Goal: Navigation & Orientation: Find specific page/section

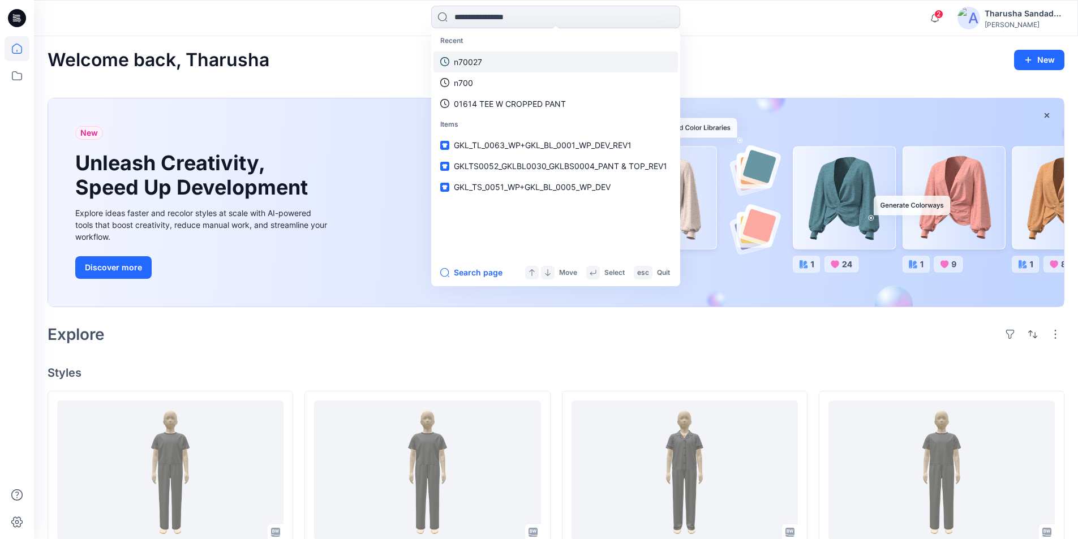
click at [502, 62] on link "n70027" at bounding box center [555, 61] width 244 height 21
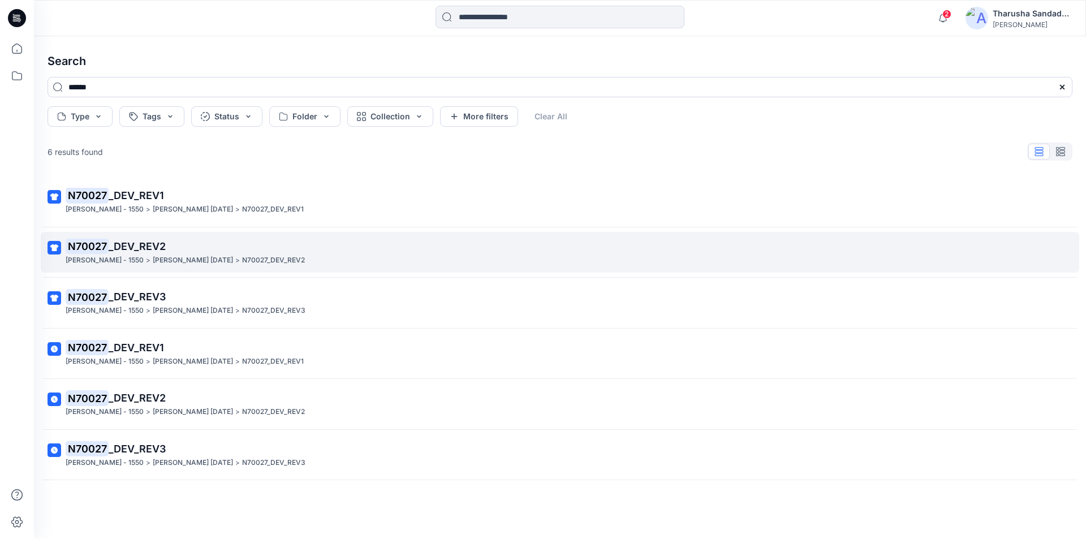
click at [154, 250] on span "_DEV_REV2" at bounding box center [137, 246] width 57 height 12
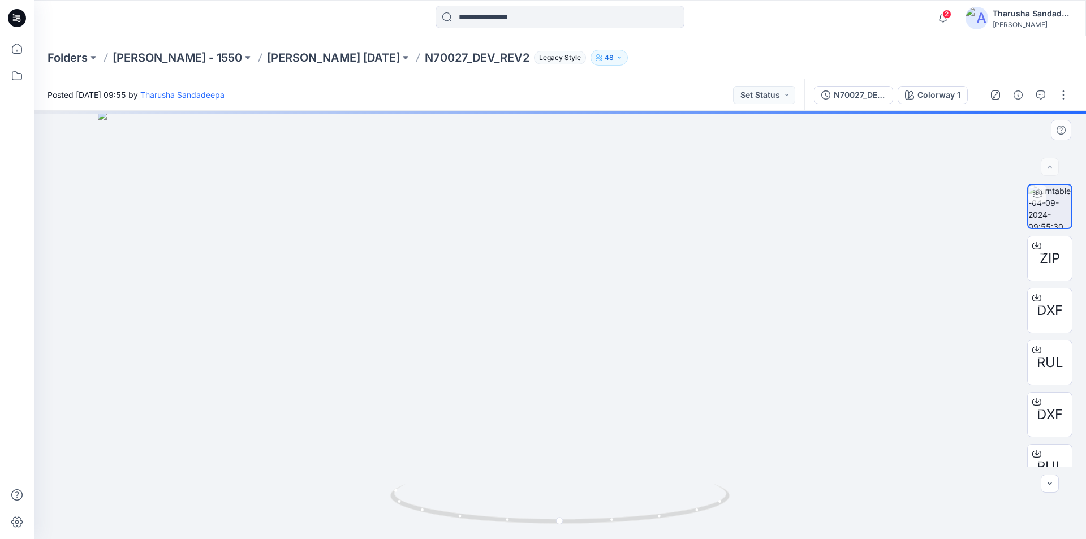
drag, startPoint x: 544, startPoint y: 264, endPoint x: 534, endPoint y: 439, distance: 175.1
drag, startPoint x: 693, startPoint y: 518, endPoint x: 643, endPoint y: 471, distance: 67.6
click at [682, 475] on div at bounding box center [560, 325] width 1052 height 428
click at [23, 20] on icon at bounding box center [17, 18] width 18 height 18
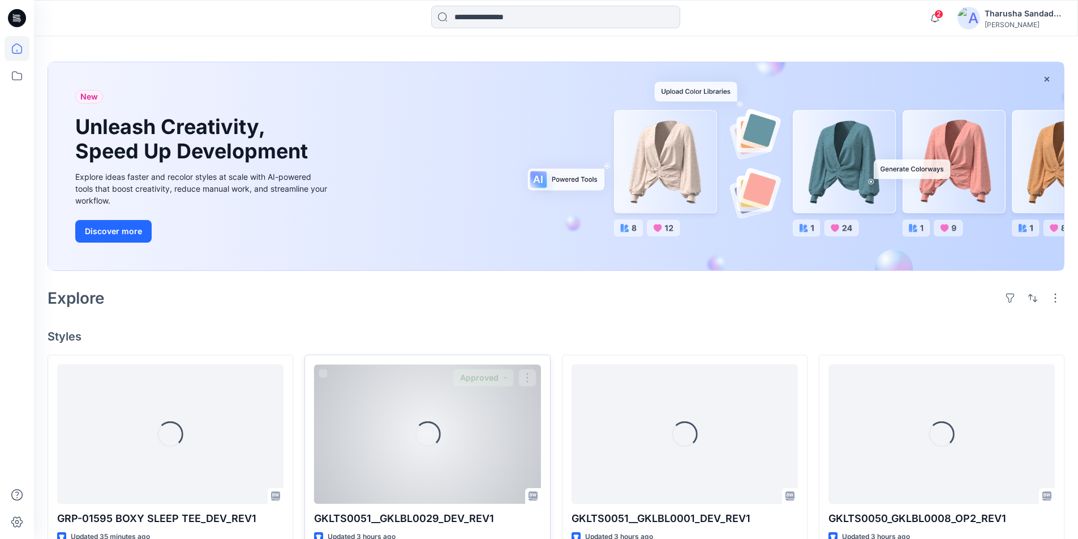
scroll to position [57, 0]
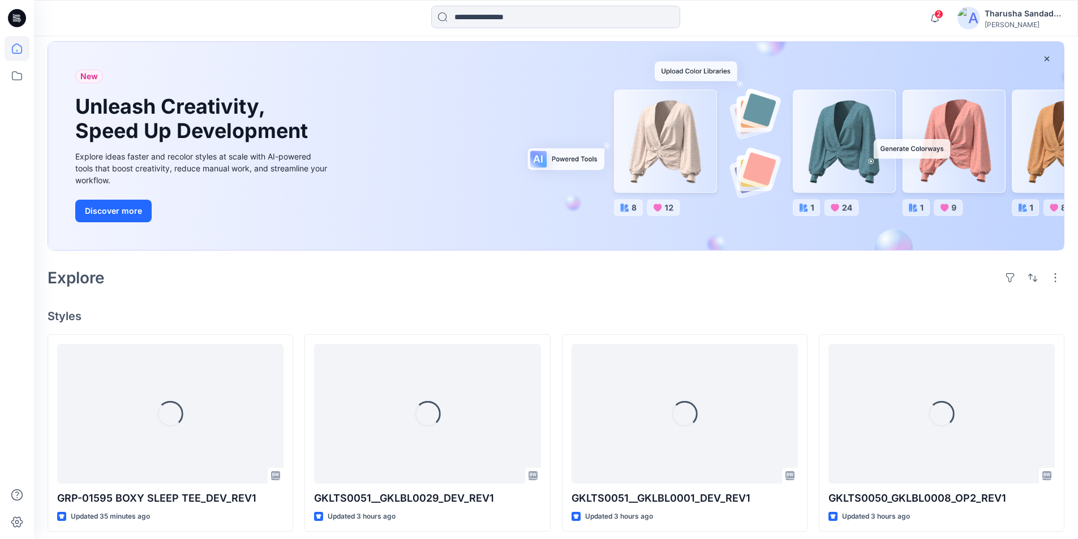
click at [18, 14] on icon at bounding box center [17, 18] width 18 height 18
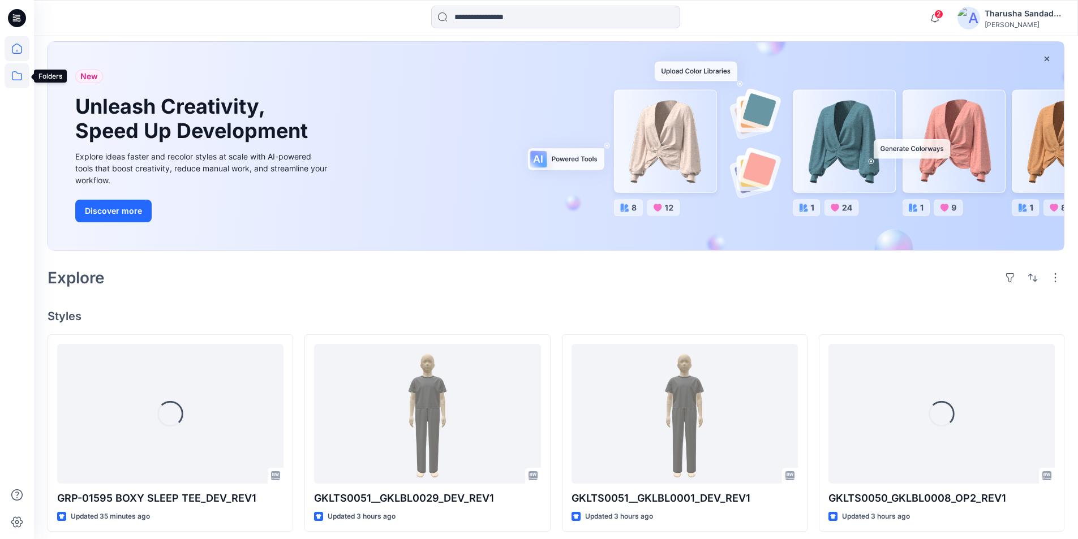
click at [24, 81] on icon at bounding box center [17, 75] width 25 height 25
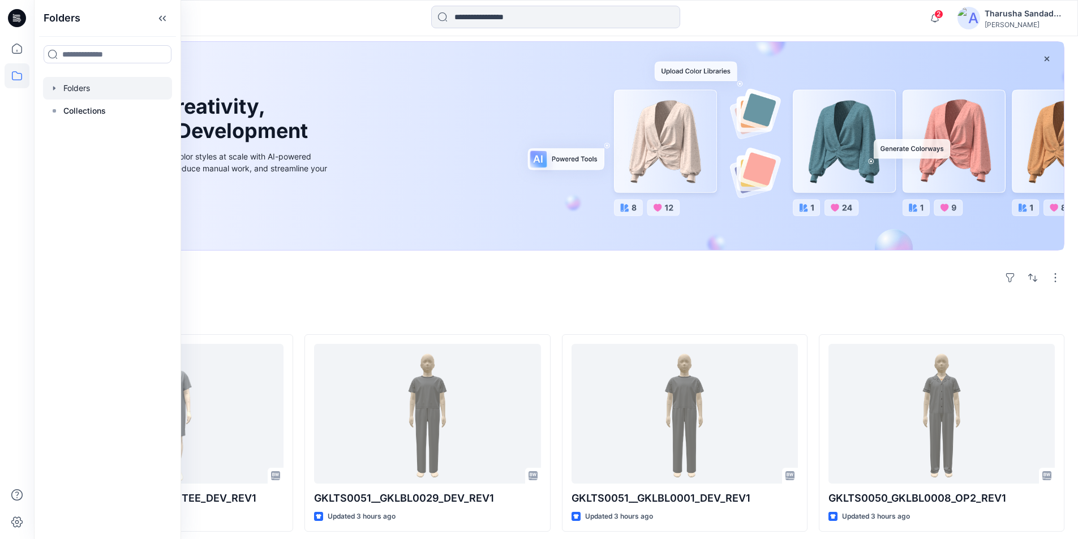
click at [68, 92] on div at bounding box center [107, 88] width 129 height 23
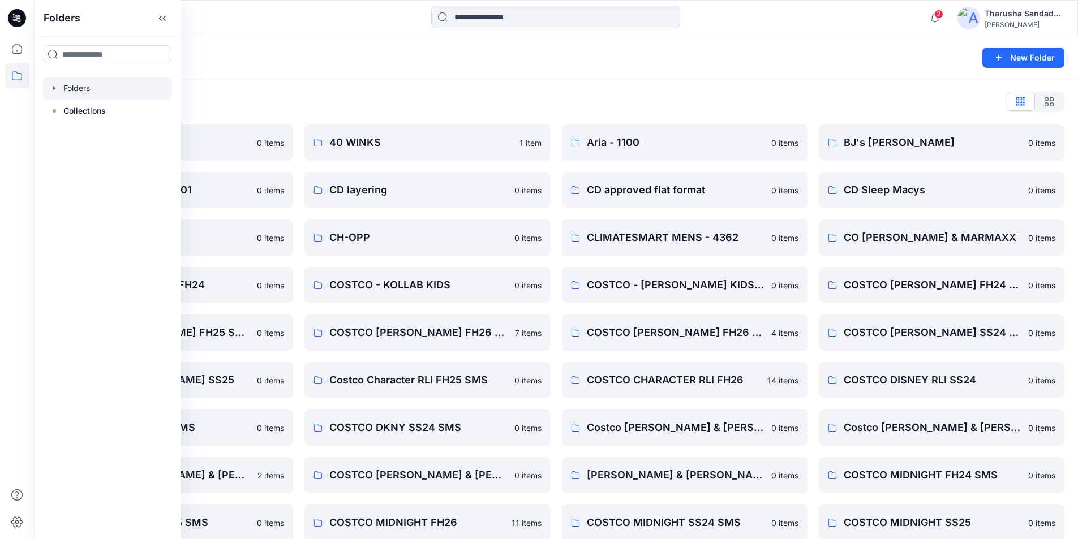
click at [312, 63] on div "Folders" at bounding box center [512, 58] width 929 height 16
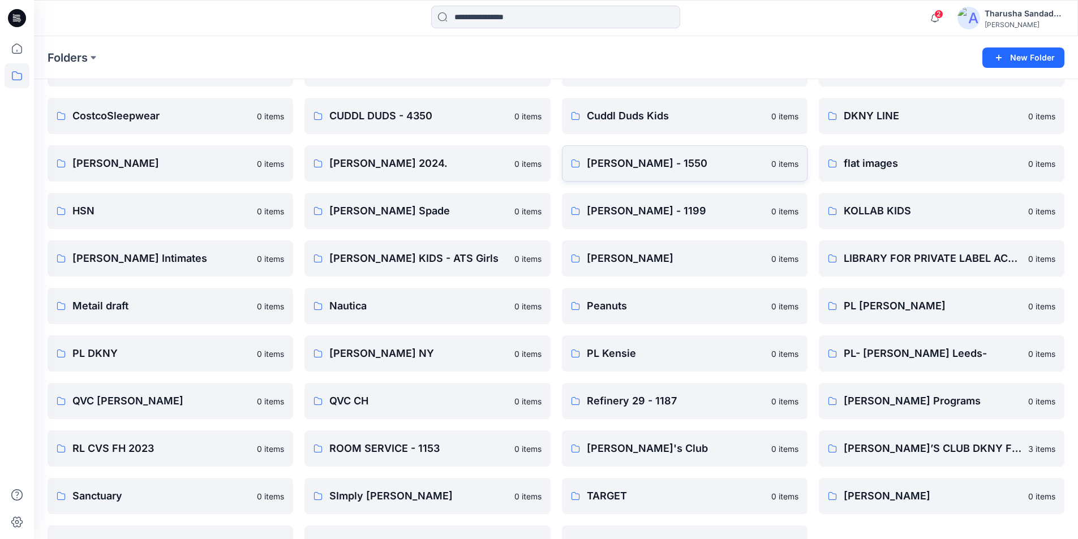
scroll to position [577, 0]
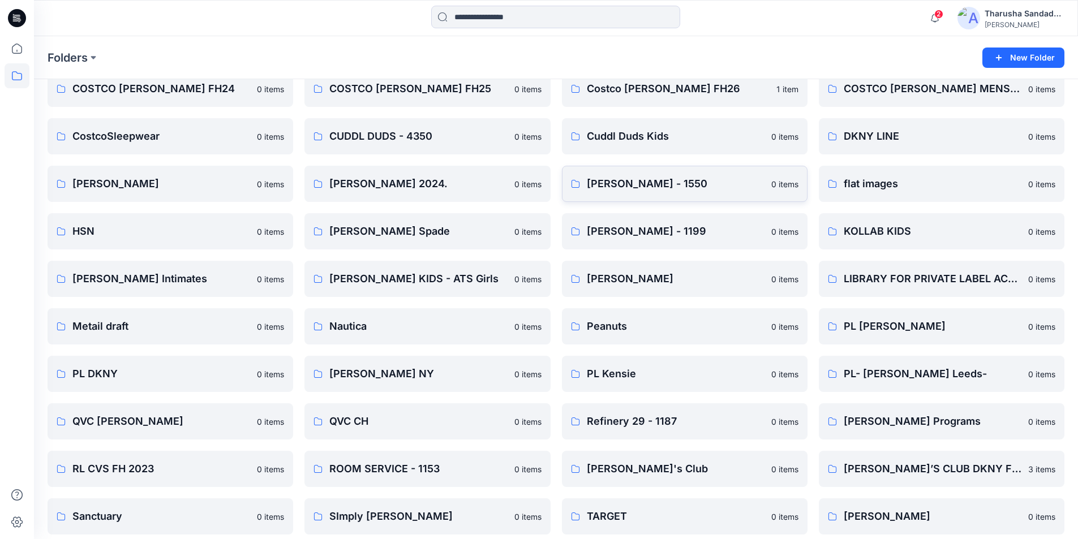
click at [633, 188] on p "[PERSON_NAME] - 1550" at bounding box center [676, 184] width 178 height 16
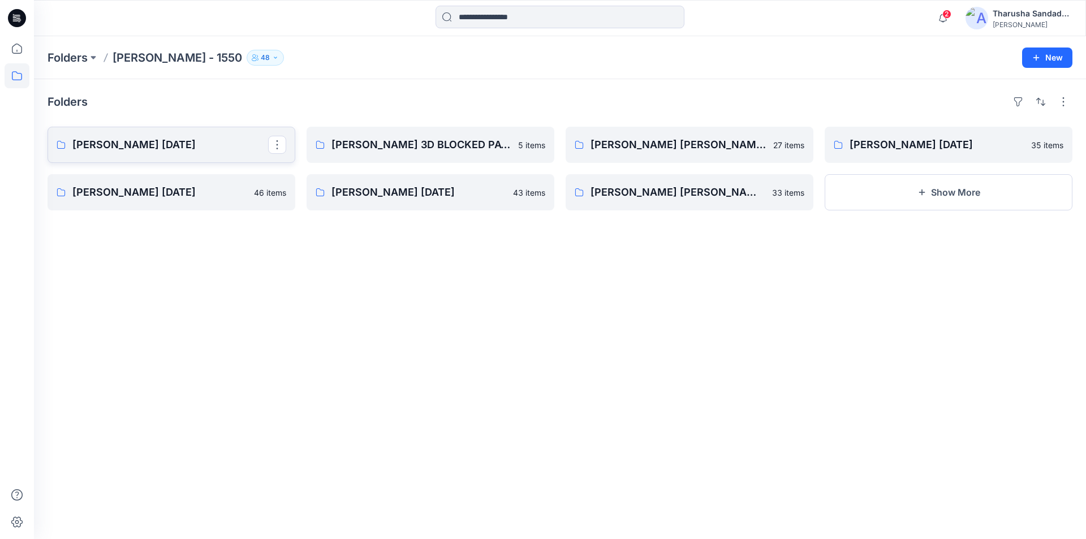
click at [152, 148] on p "Ellen Tracy Aug 25" at bounding box center [170, 145] width 196 height 16
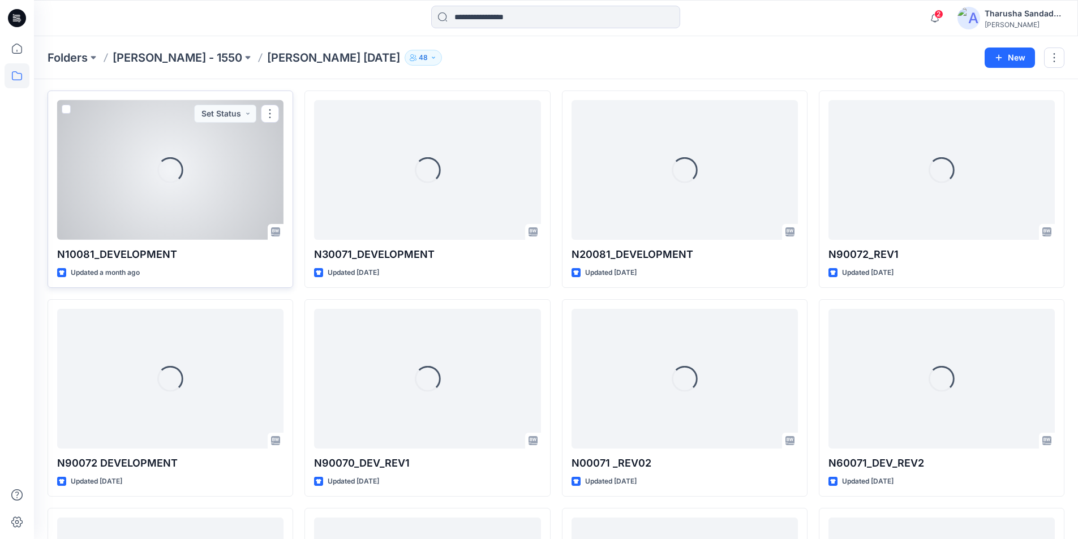
scroll to position [57, 0]
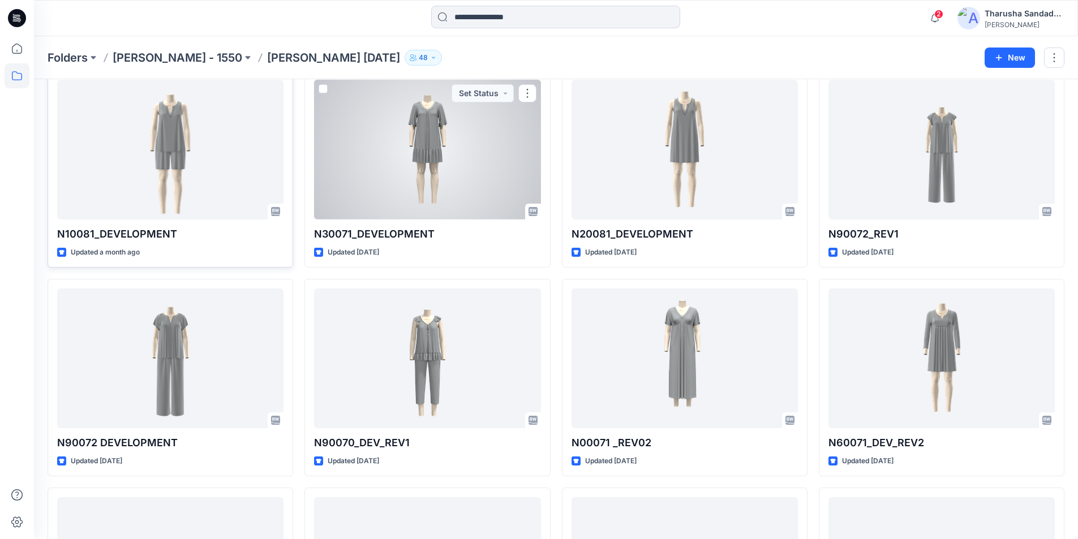
click at [454, 177] on div at bounding box center [427, 150] width 226 height 140
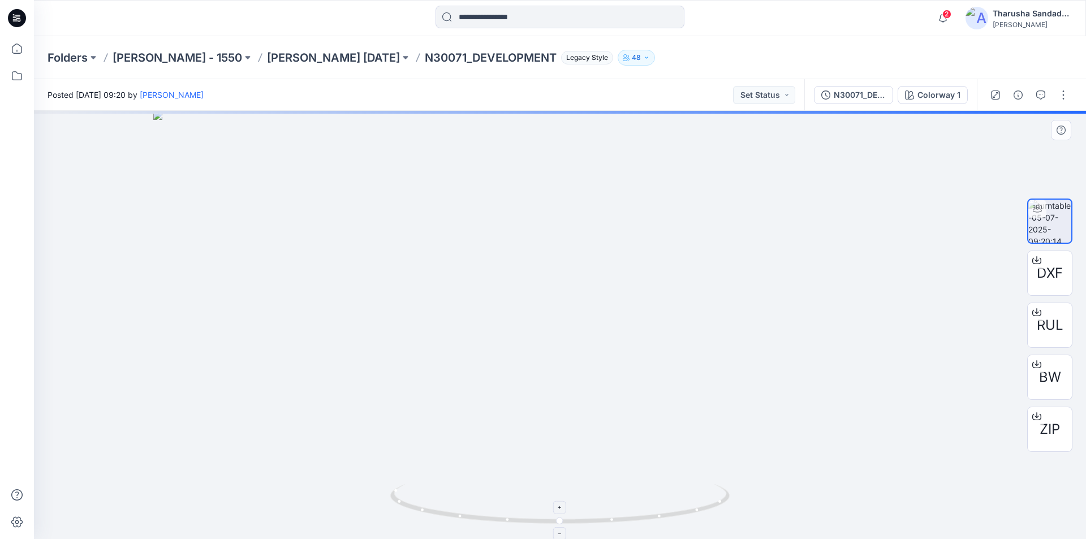
drag, startPoint x: 564, startPoint y: 204, endPoint x: 603, endPoint y: 504, distance: 302.4
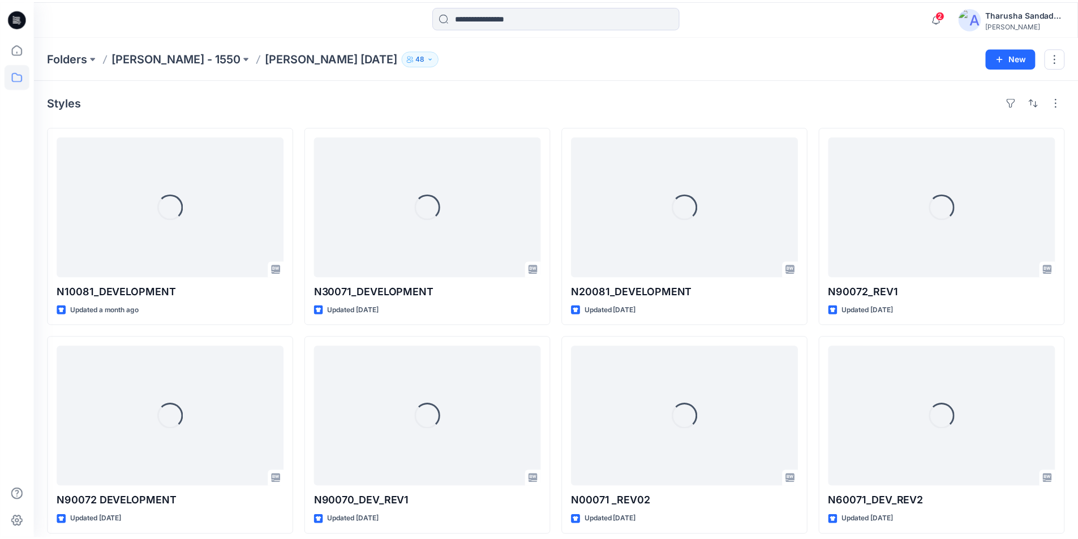
scroll to position [57, 0]
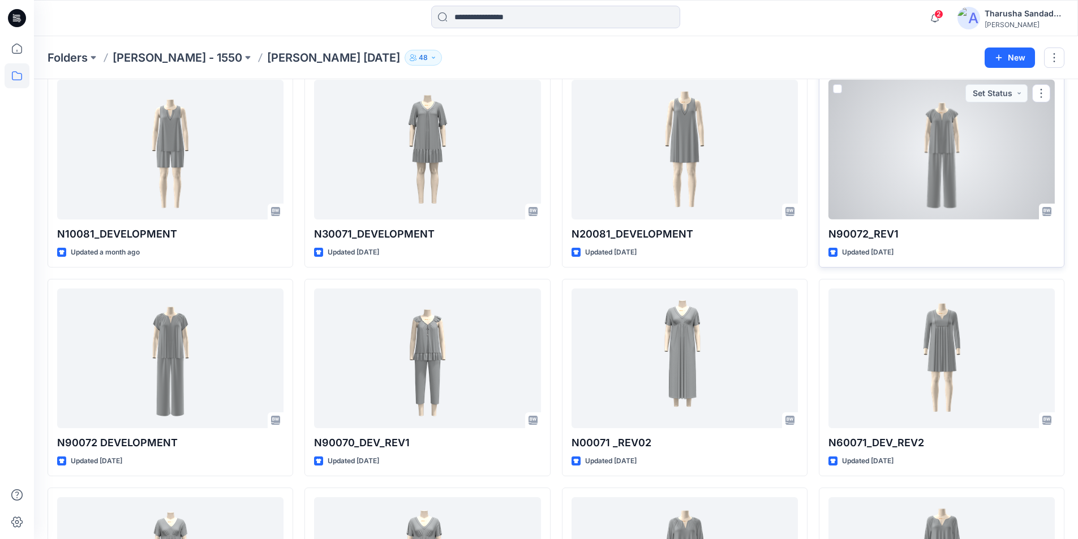
click at [931, 158] on div at bounding box center [941, 150] width 226 height 140
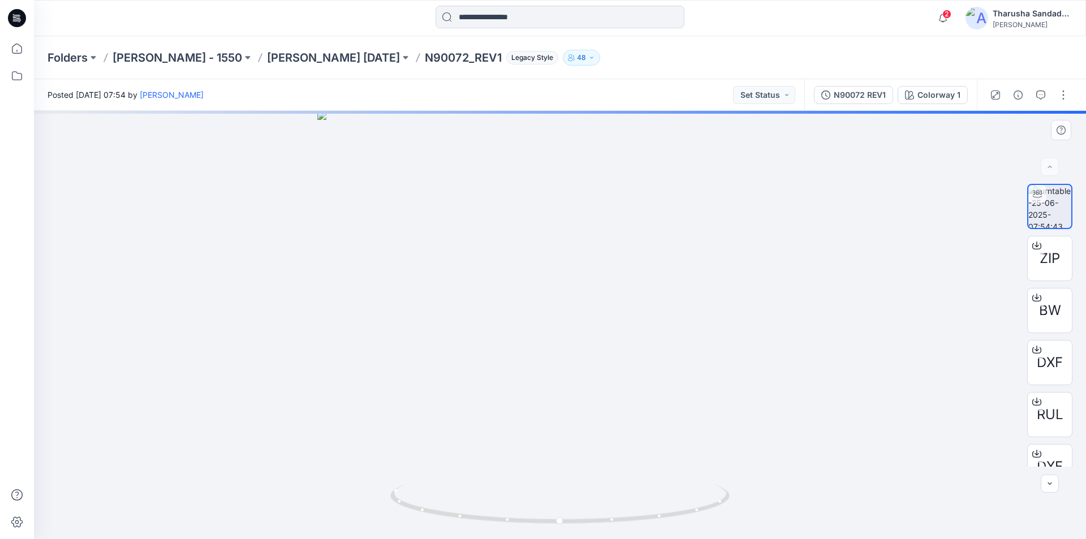
drag, startPoint x: 571, startPoint y: 265, endPoint x: 618, endPoint y: 454, distance: 194.0
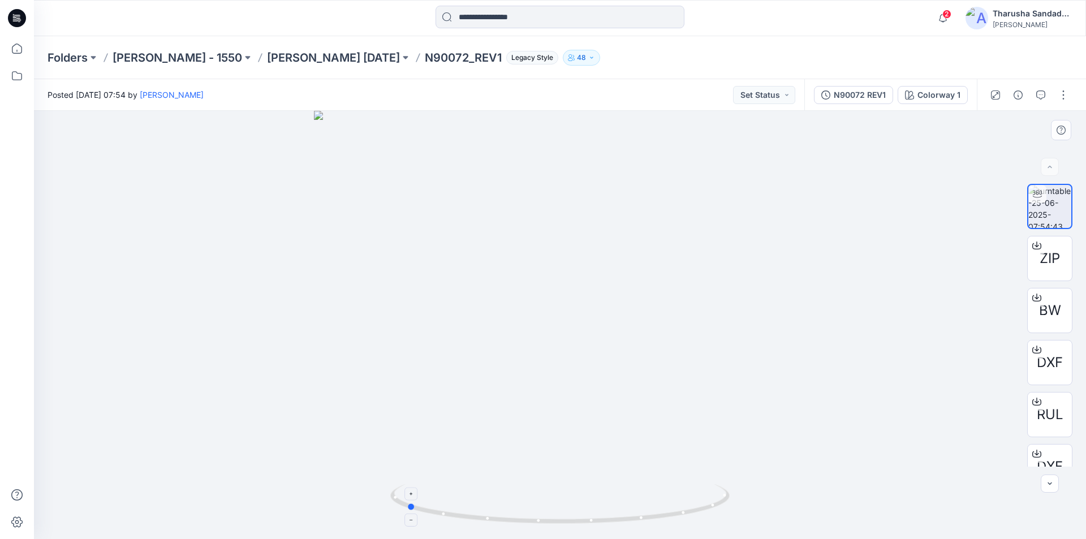
drag, startPoint x: 656, startPoint y: 509, endPoint x: 491, endPoint y: 492, distance: 166.7
click at [500, 494] on icon at bounding box center [561, 505] width 342 height 42
click at [26, 23] on div at bounding box center [17, 18] width 36 height 36
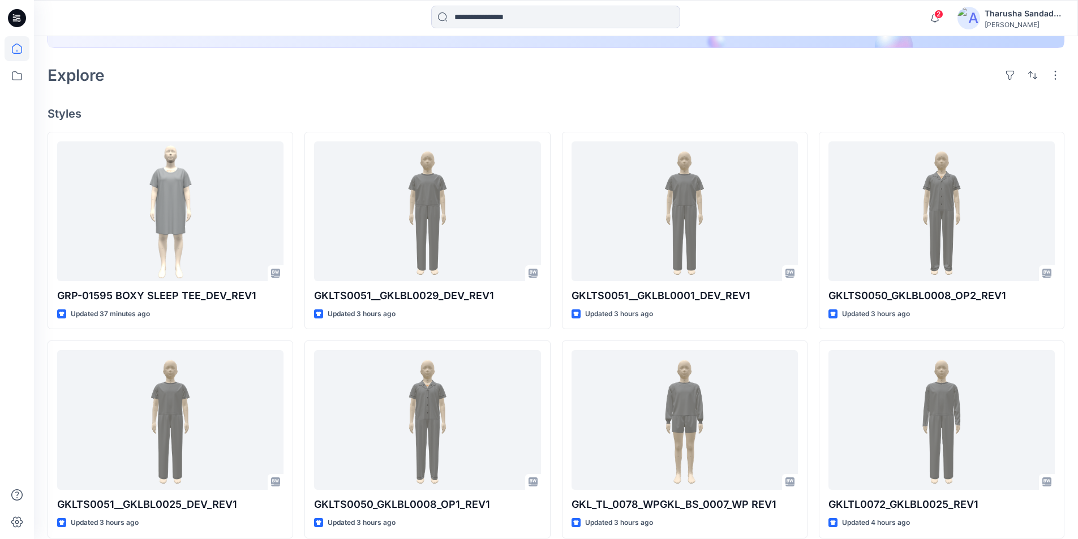
scroll to position [239, 0]
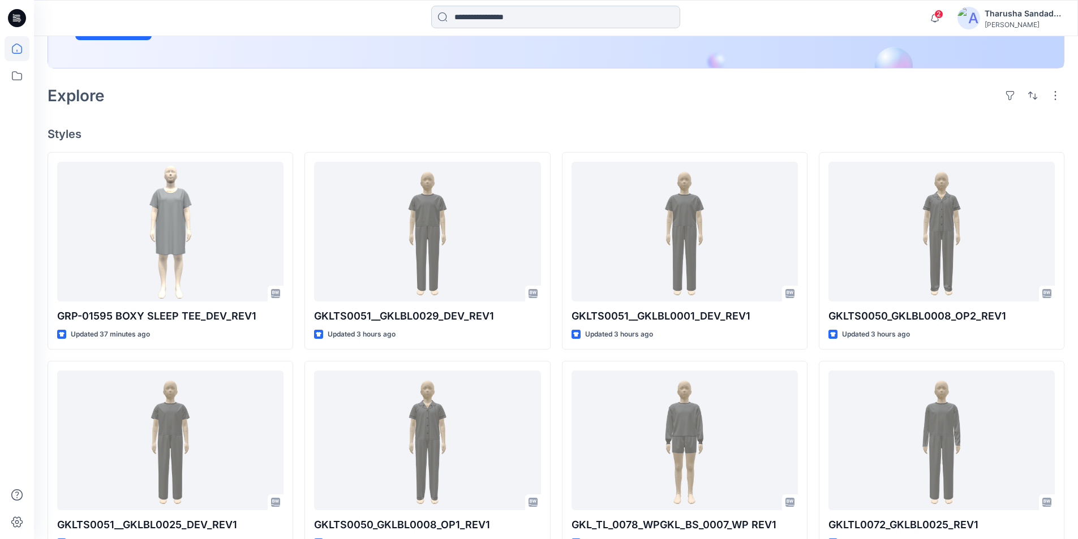
click at [491, 11] on input at bounding box center [555, 17] width 249 height 23
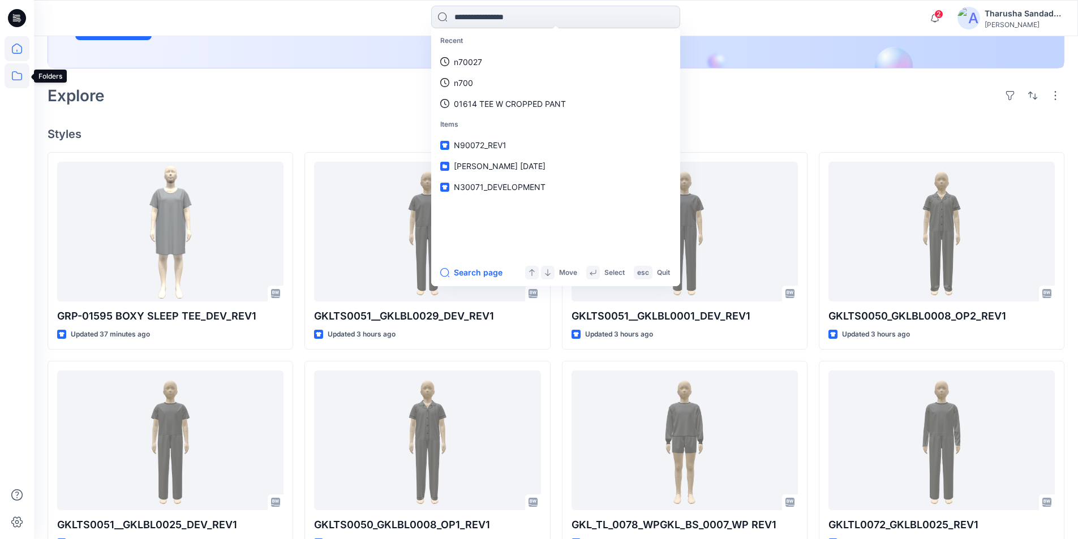
click at [20, 72] on icon at bounding box center [17, 75] width 25 height 25
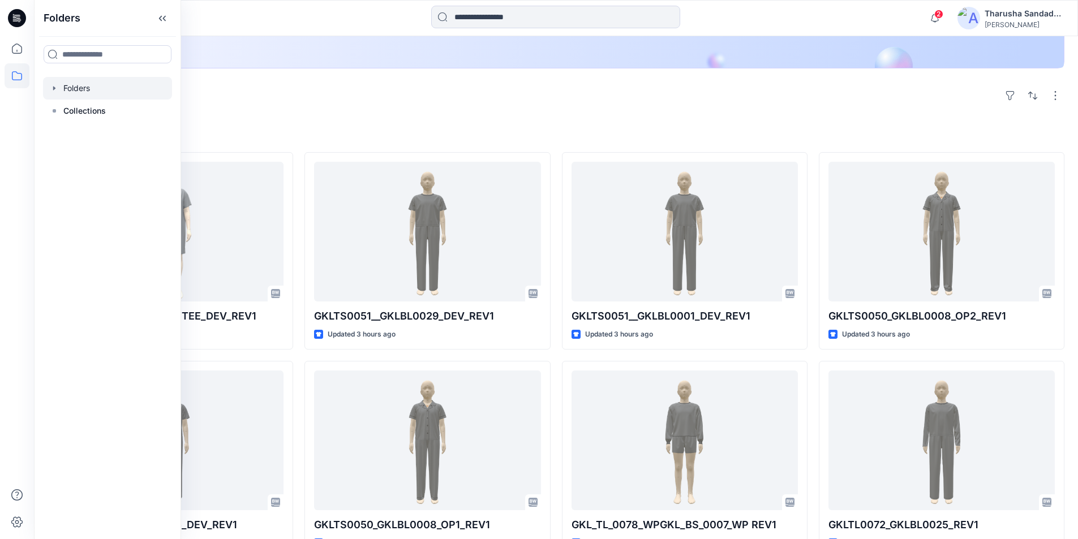
click at [63, 96] on div at bounding box center [107, 88] width 129 height 23
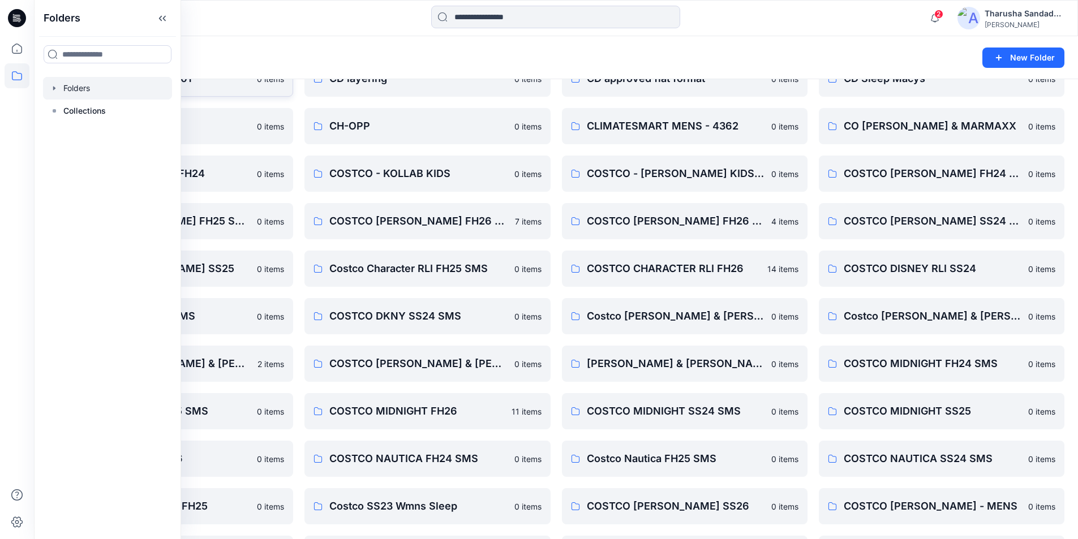
scroll to position [113, 0]
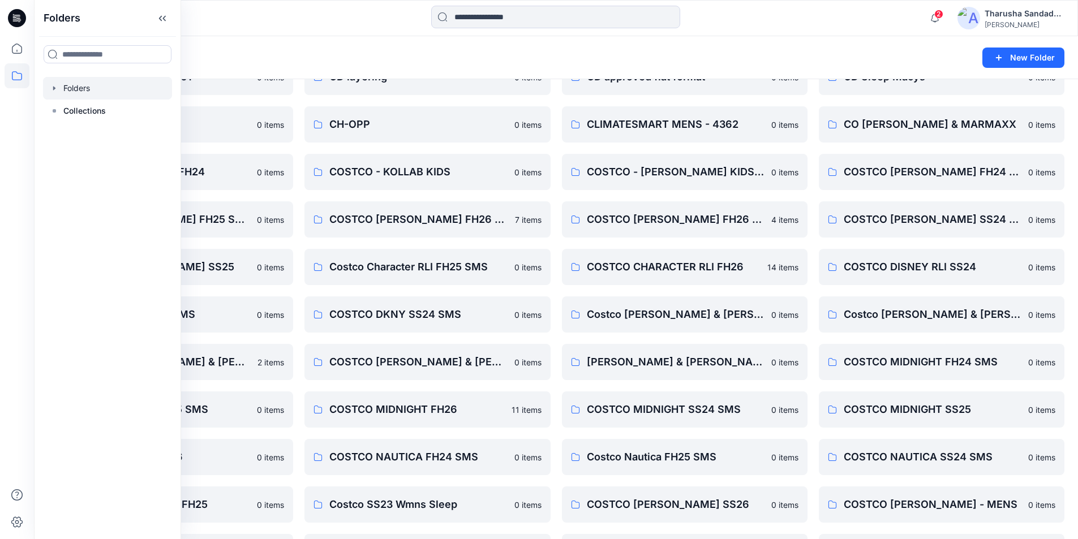
drag, startPoint x: 295, startPoint y: 46, endPoint x: 212, endPoint y: 34, distance: 84.1
click at [282, 47] on div "Folders New Folder" at bounding box center [556, 57] width 1044 height 43
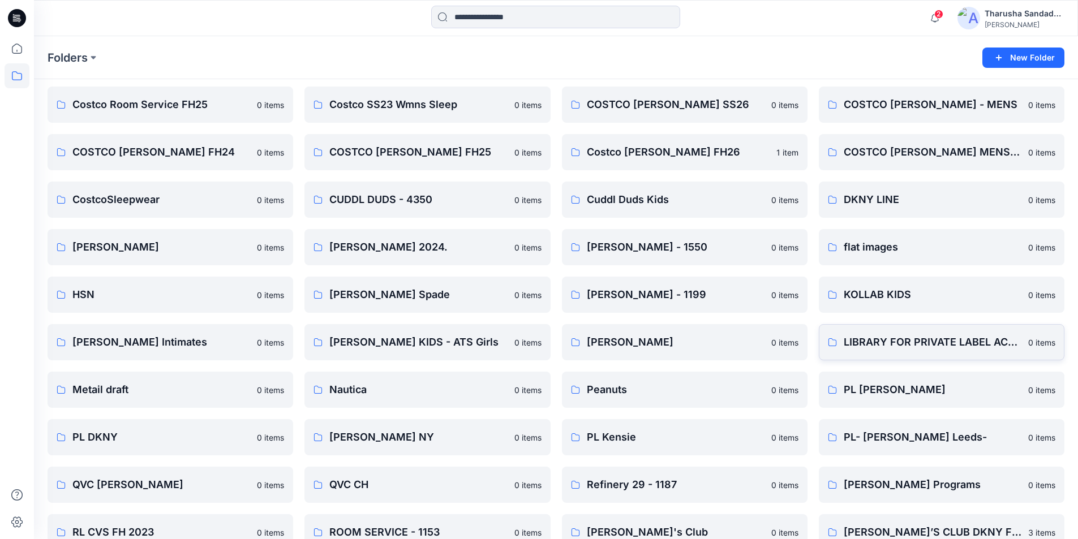
scroll to position [520, 0]
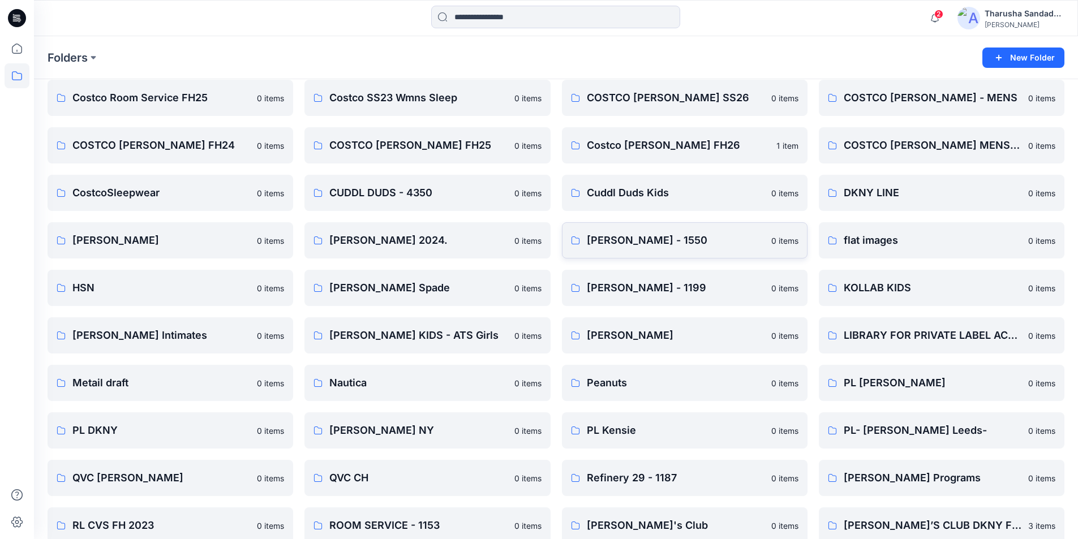
click at [625, 240] on p "[PERSON_NAME] - 1550" at bounding box center [676, 241] width 178 height 16
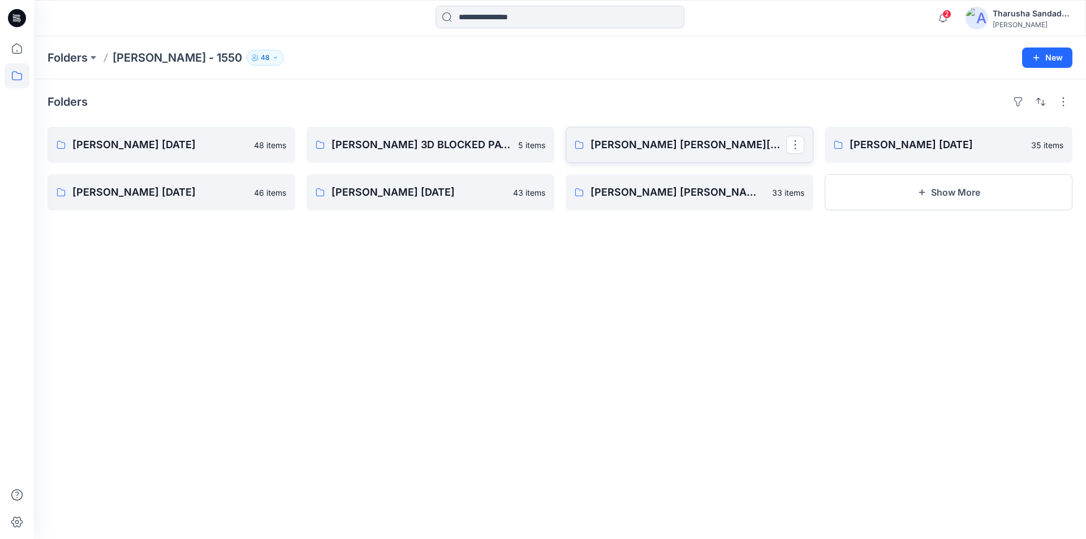
drag, startPoint x: 590, startPoint y: 143, endPoint x: 604, endPoint y: 148, distance: 14.5
drag, startPoint x: 841, startPoint y: 154, endPoint x: 851, endPoint y: 154, distance: 10.2
click at [953, 211] on div "Folders Ellen Tracy Aug 25 48 items Ellen Tracy Nov 24 46 items ELLEN TRACY 3D …" at bounding box center [560, 309] width 1052 height 460
click at [944, 207] on button "Show More" at bounding box center [949, 192] width 248 height 36
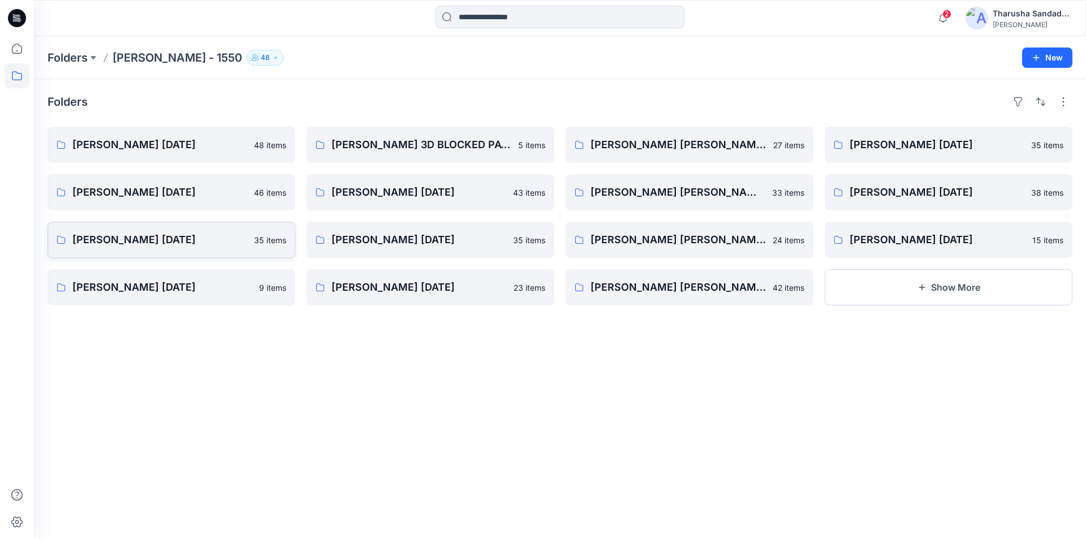
drag, startPoint x: 192, startPoint y: 261, endPoint x: 182, endPoint y: 244, distance: 19.3
drag, startPoint x: 174, startPoint y: 306, endPoint x: 106, endPoint y: 281, distance: 72.1
click at [905, 291] on button "Show More" at bounding box center [949, 287] width 248 height 36
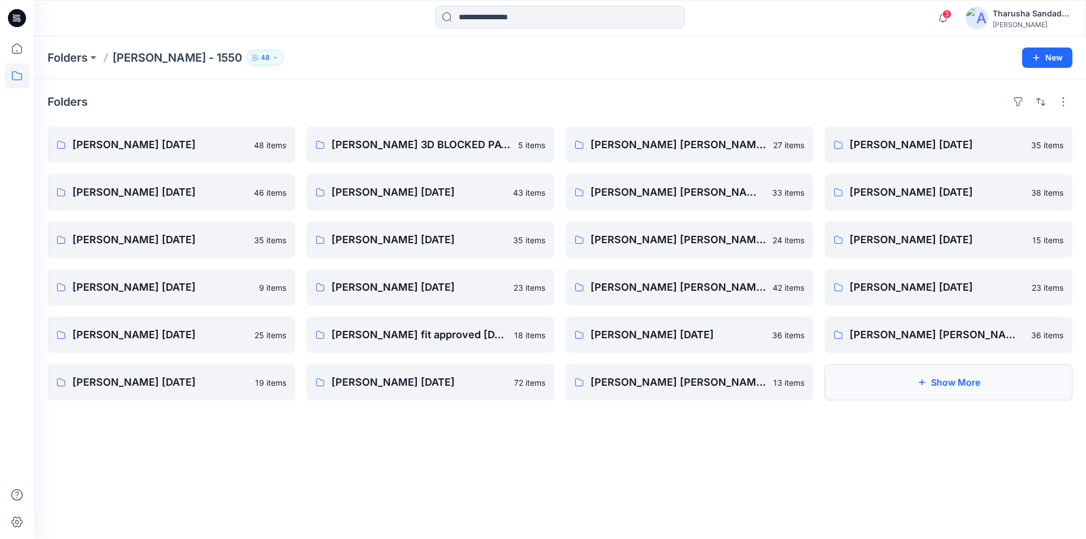
click at [893, 396] on button "Show More" at bounding box center [949, 382] width 248 height 36
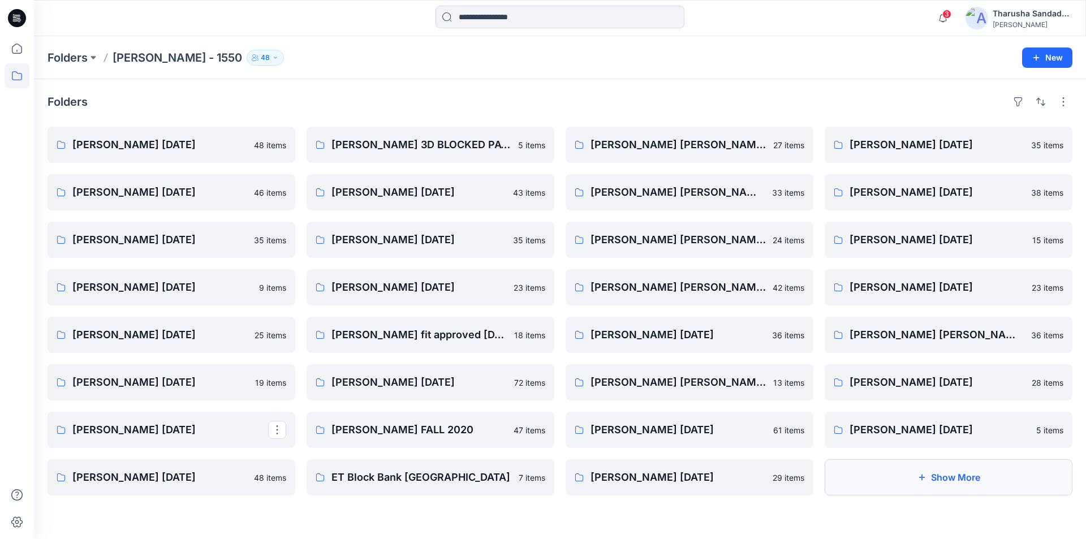
click at [970, 476] on button "Show More" at bounding box center [949, 477] width 248 height 36
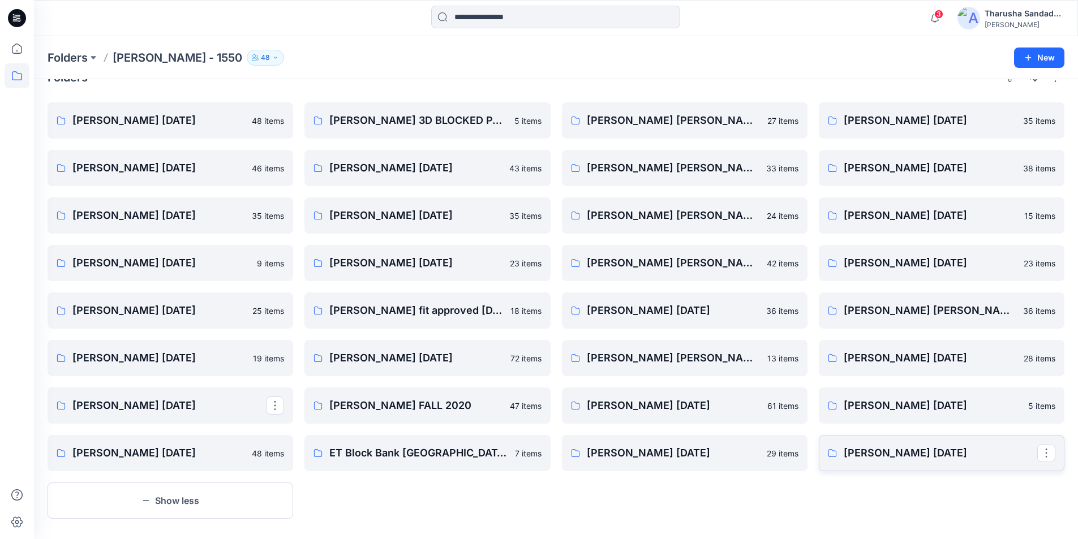
scroll to position [36, 0]
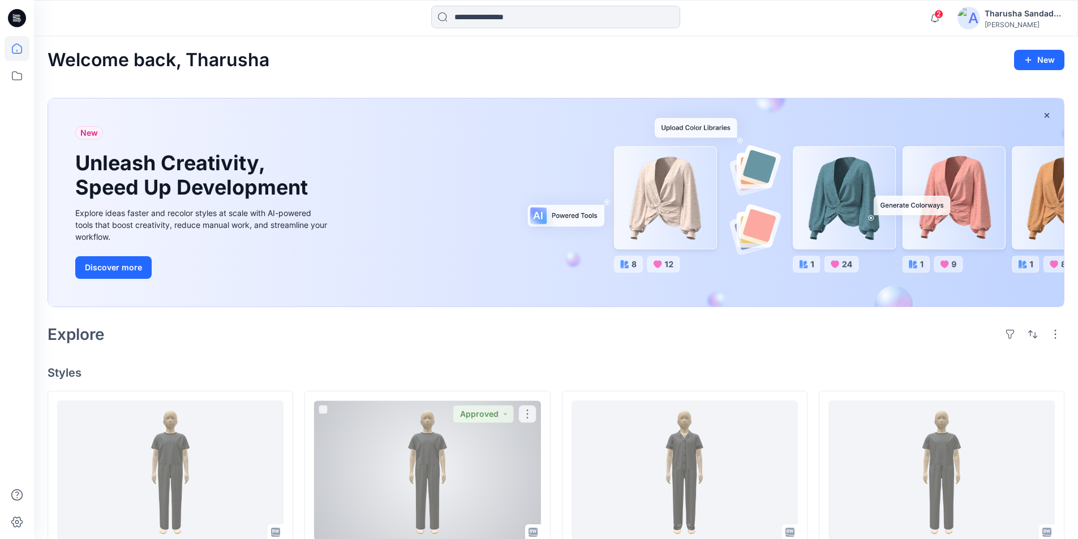
scroll to position [78, 0]
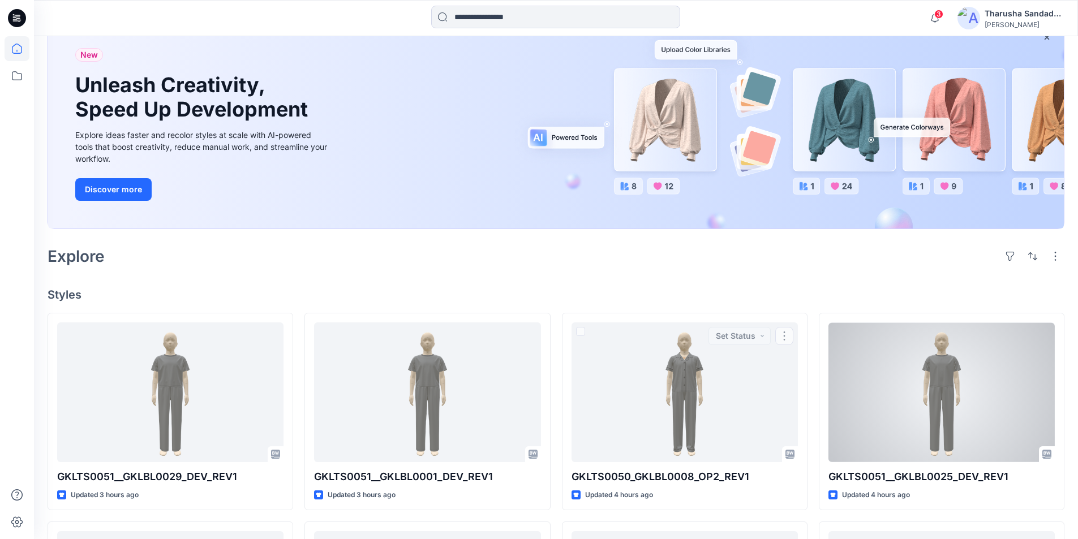
click at [793, 303] on div "Welcome back, Tharusha New New Unleash Creativity, Speed Up Development Explore…" at bounding box center [556, 470] width 1044 height 1025
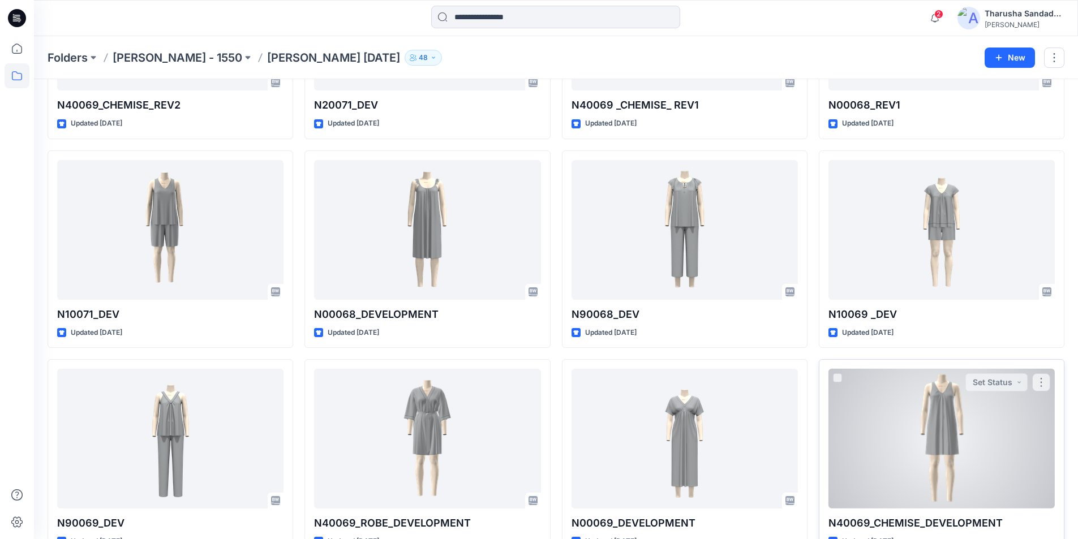
scroll to position [2077, 0]
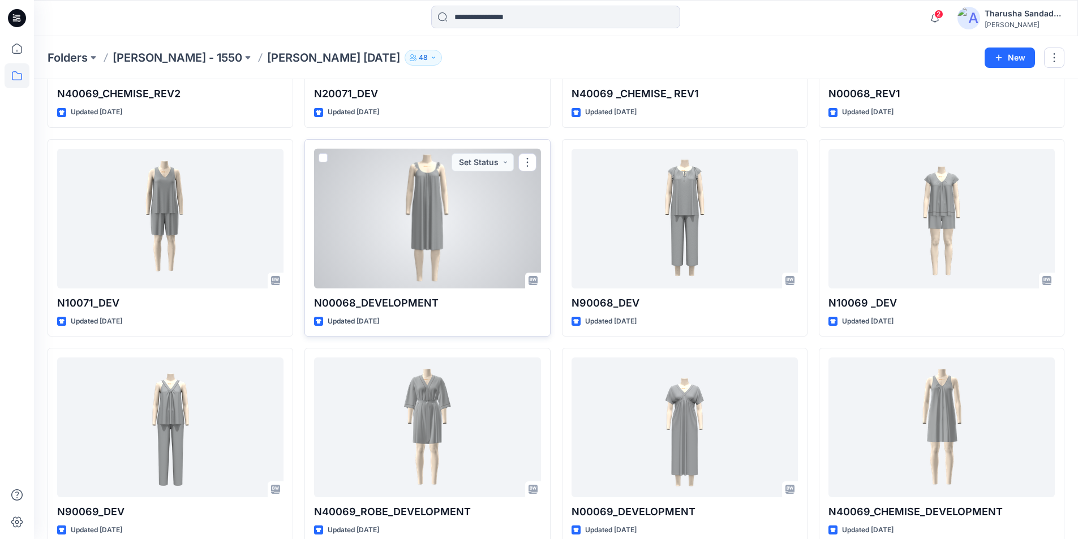
click at [411, 242] on div at bounding box center [427, 219] width 226 height 140
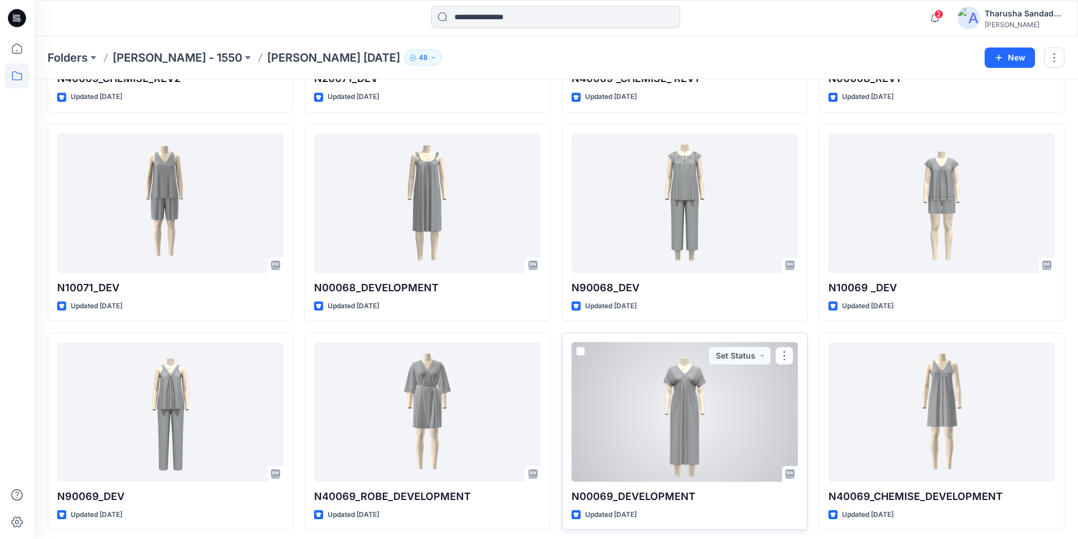
scroll to position [2096, 0]
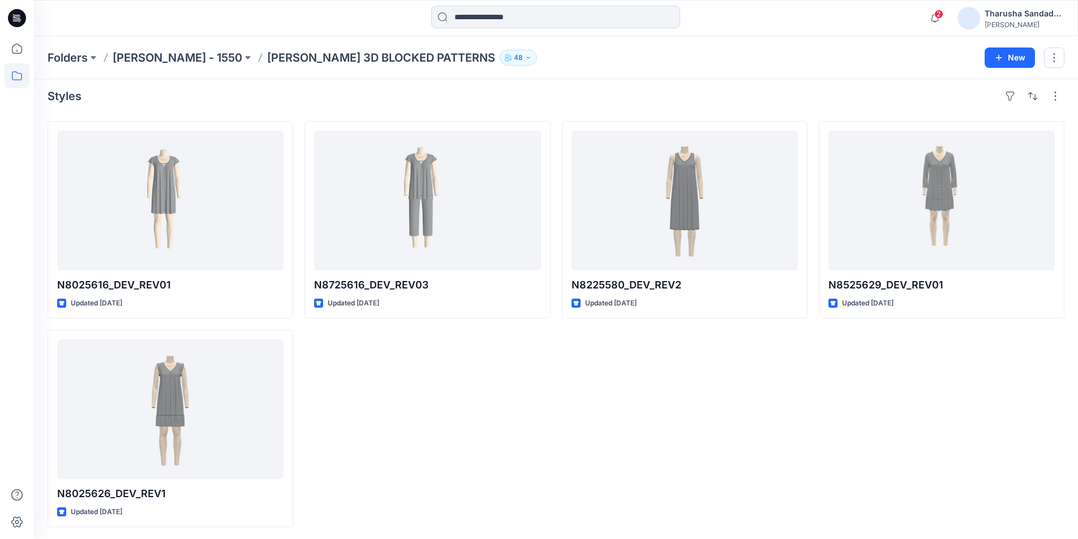
scroll to position [7, 0]
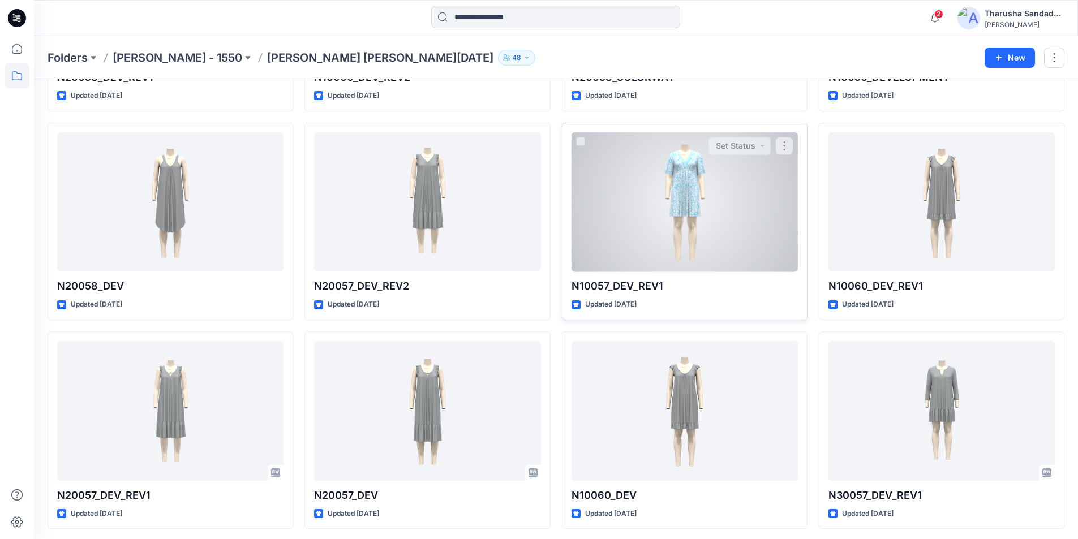
scroll to position [843, 0]
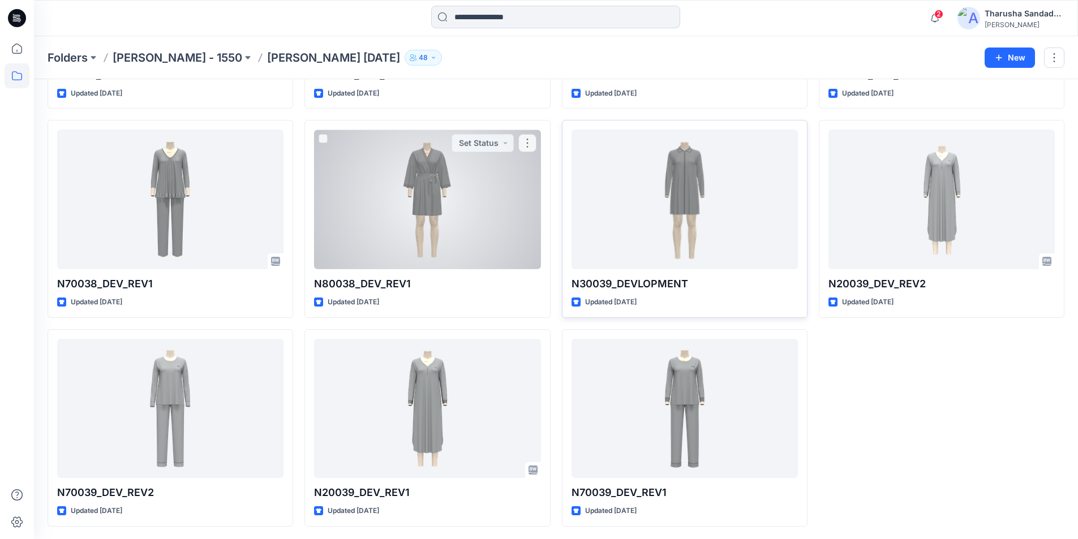
scroll to position [1470, 0]
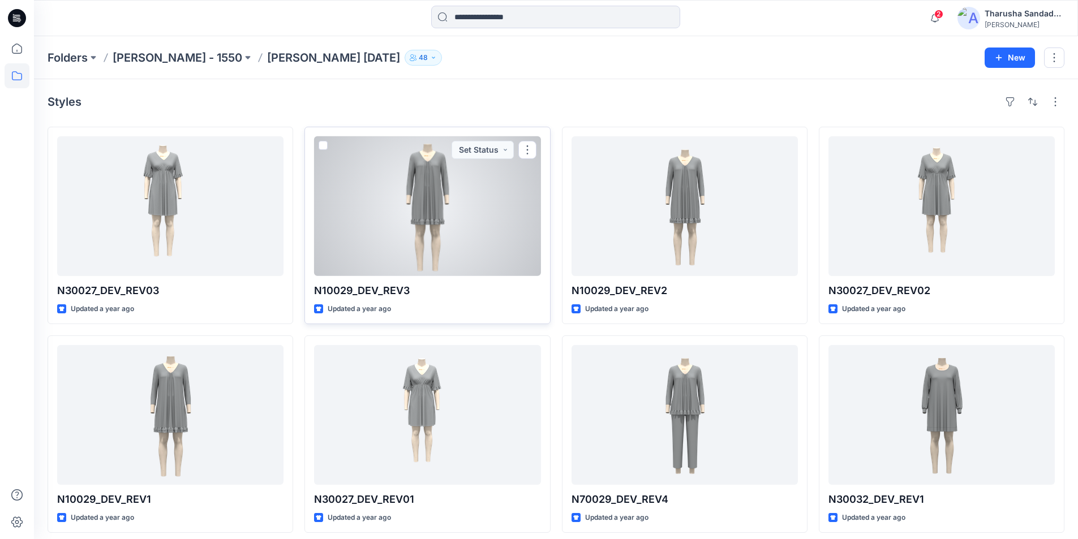
click at [419, 220] on div at bounding box center [427, 206] width 226 height 140
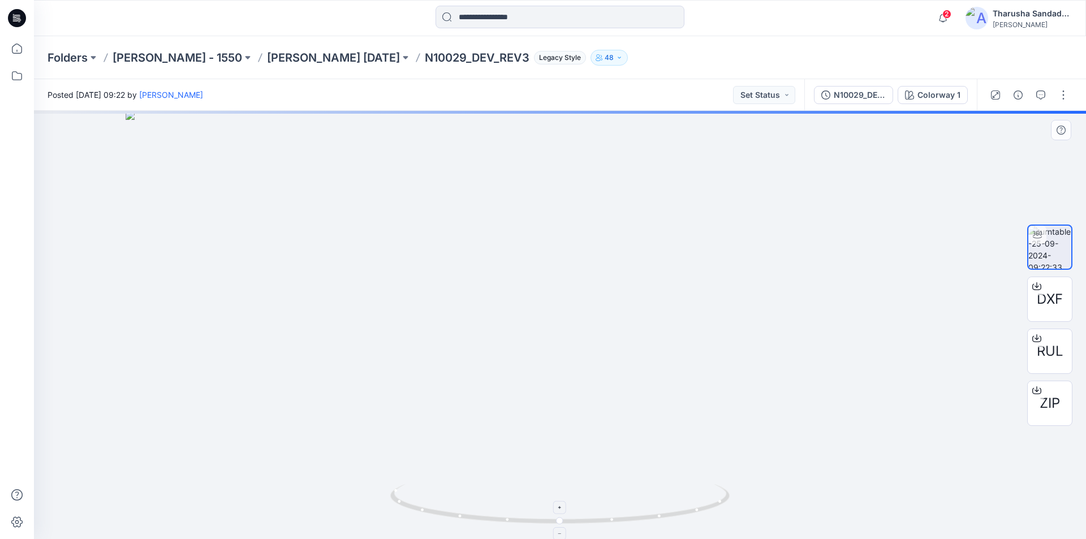
drag, startPoint x: 553, startPoint y: 227, endPoint x: 560, endPoint y: 497, distance: 270.0
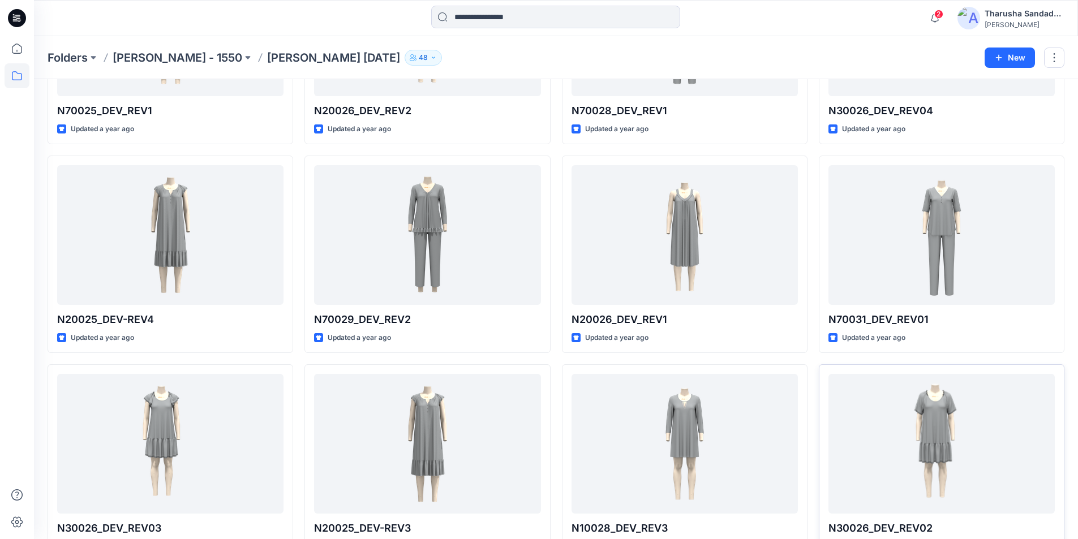
scroll to position [1280, 0]
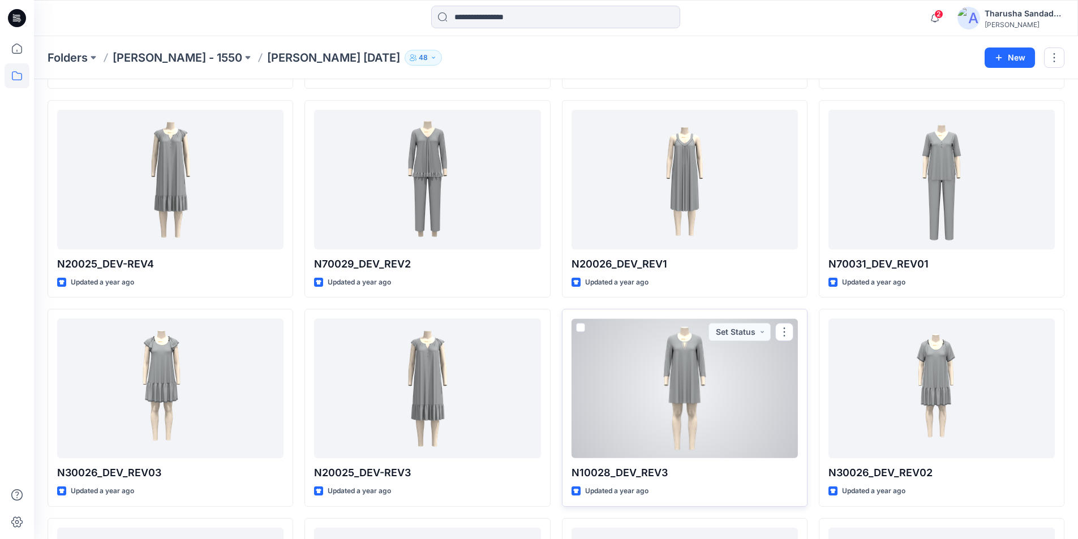
click at [732, 392] on div at bounding box center [684, 389] width 226 height 140
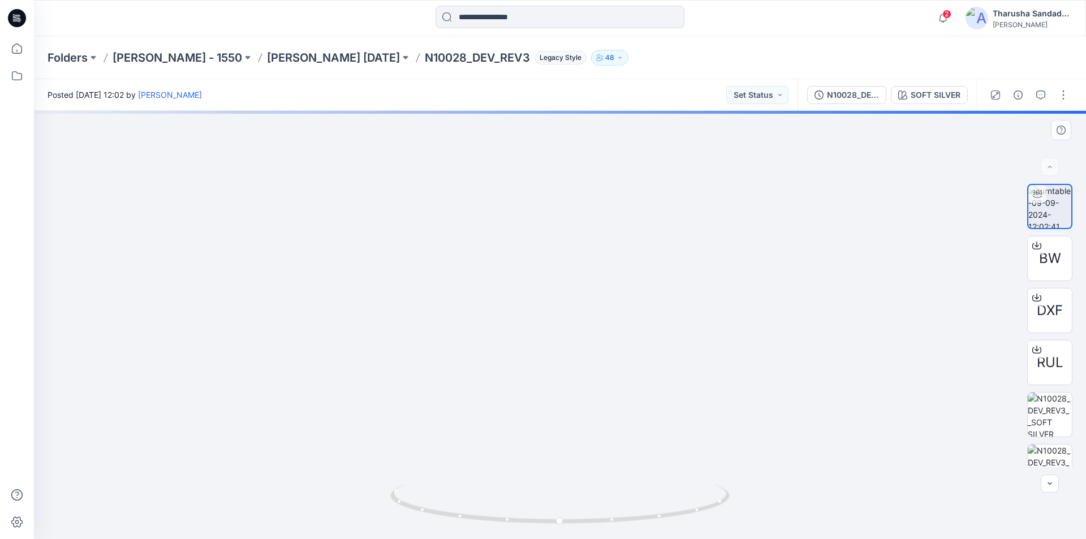
drag, startPoint x: 533, startPoint y: 398, endPoint x: 536, endPoint y: 528, distance: 129.6
drag, startPoint x: 649, startPoint y: 521, endPoint x: 481, endPoint y: 501, distance: 169.1
click at [481, 501] on icon at bounding box center [561, 505] width 342 height 42
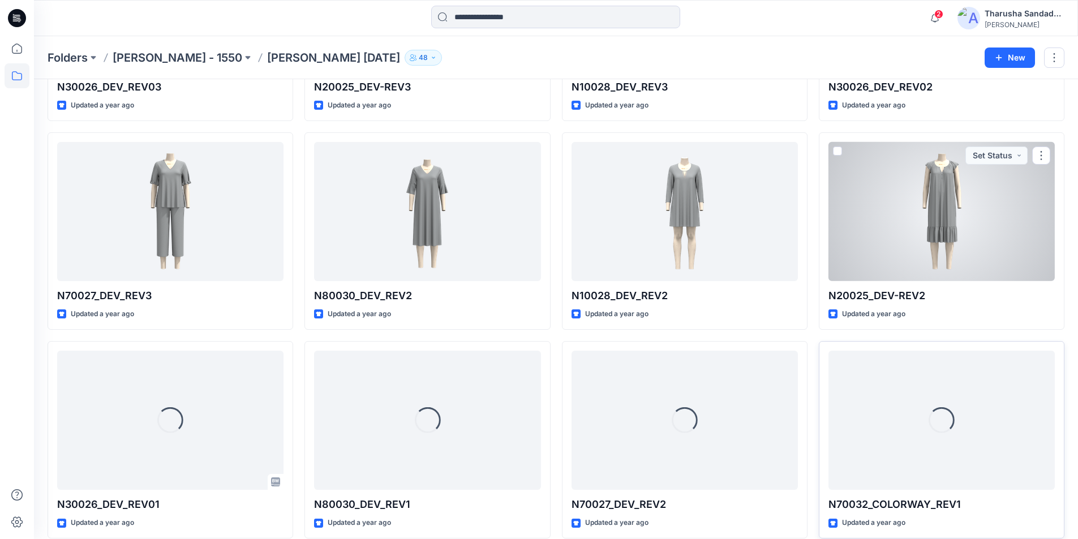
scroll to position [1737, 0]
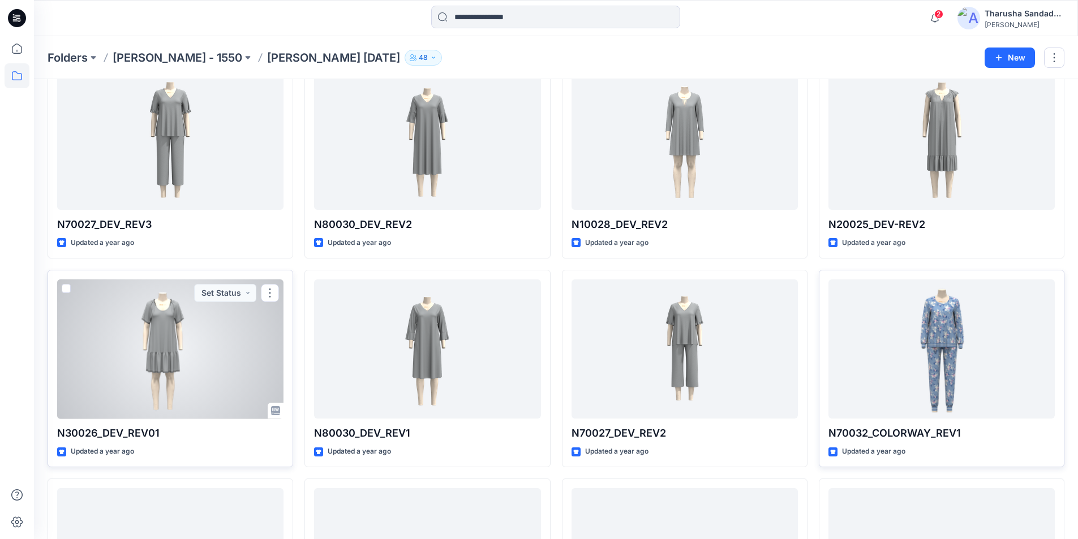
click at [184, 359] on div at bounding box center [170, 350] width 226 height 140
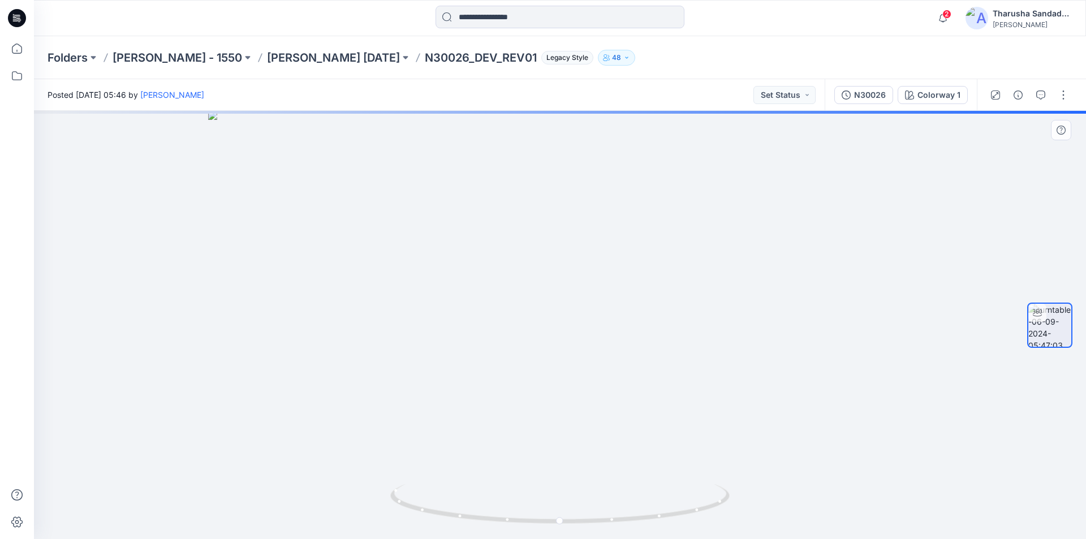
drag, startPoint x: 540, startPoint y: 201, endPoint x: 582, endPoint y: 405, distance: 208.0
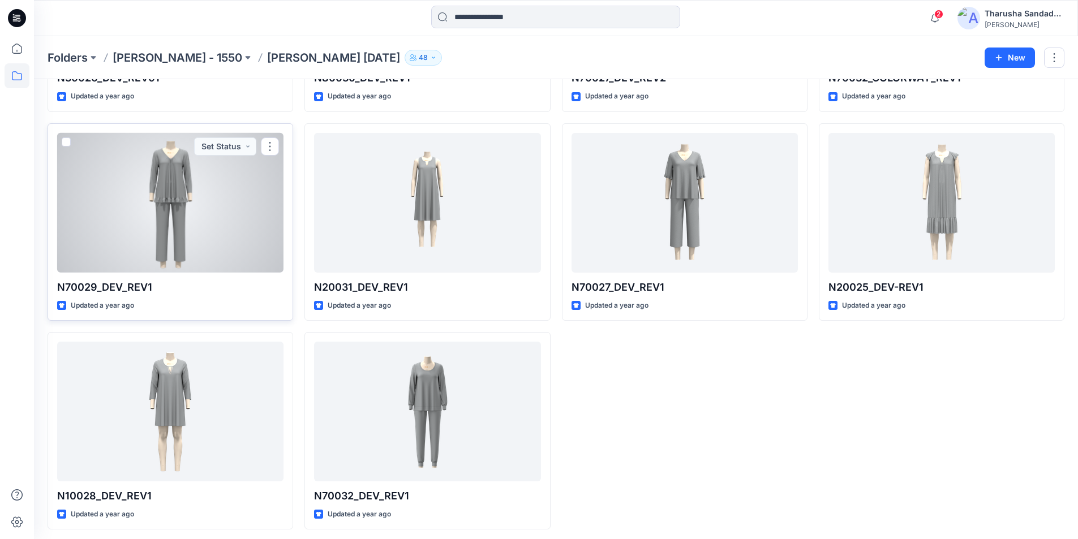
scroll to position [2096, 0]
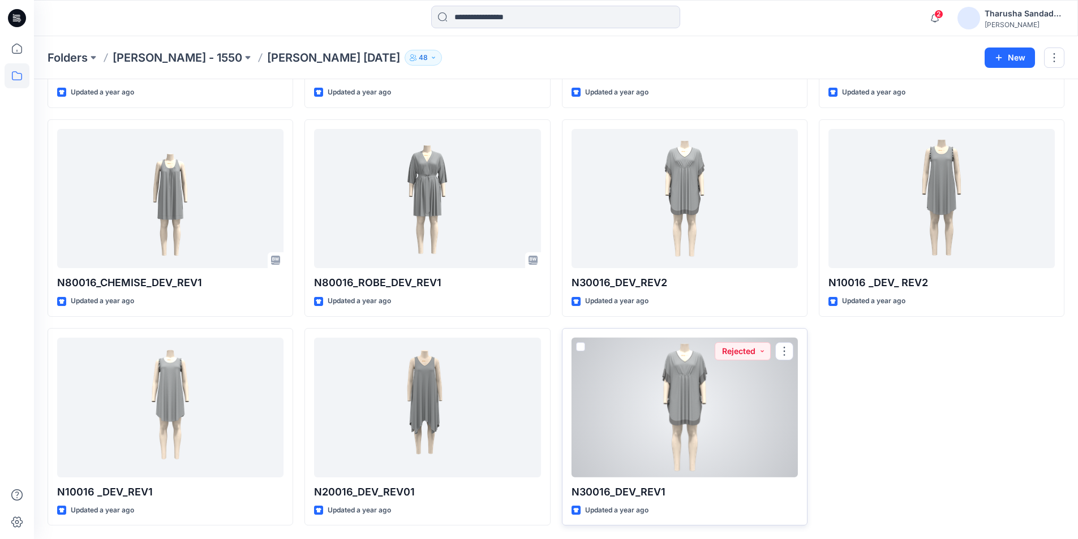
scroll to position [1888, 0]
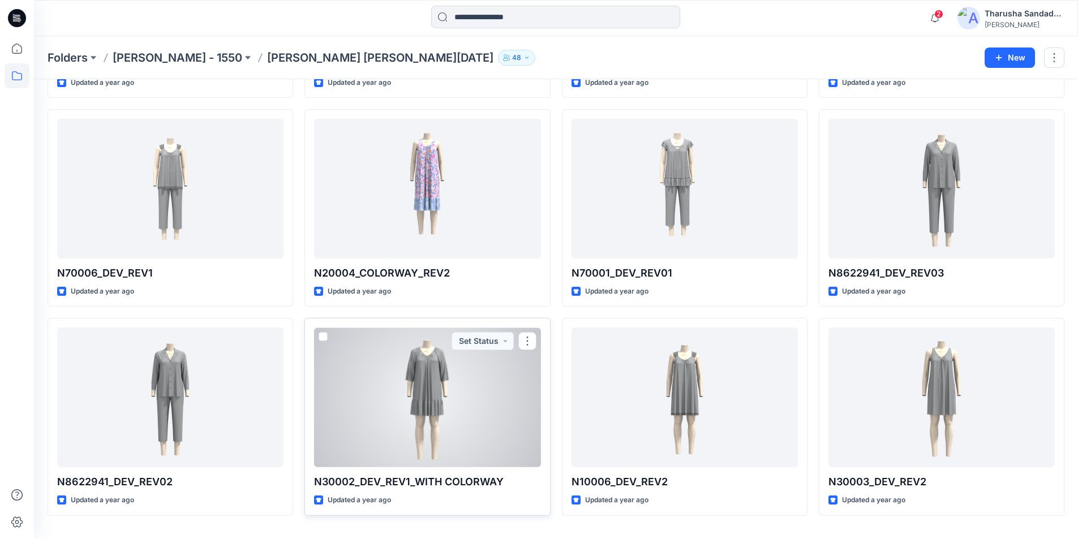
scroll to position [257, 0]
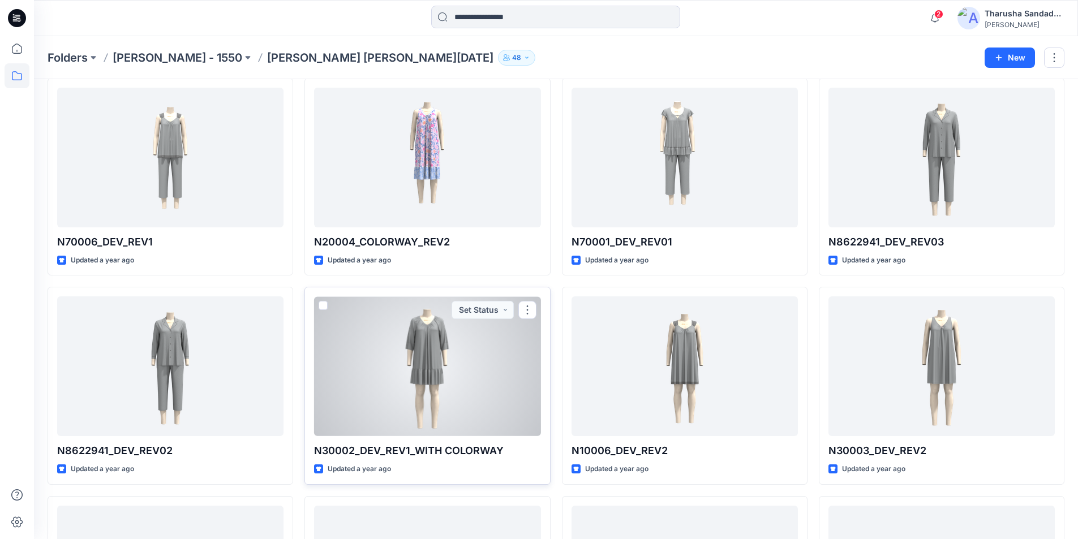
click at [425, 397] on div at bounding box center [427, 366] width 226 height 140
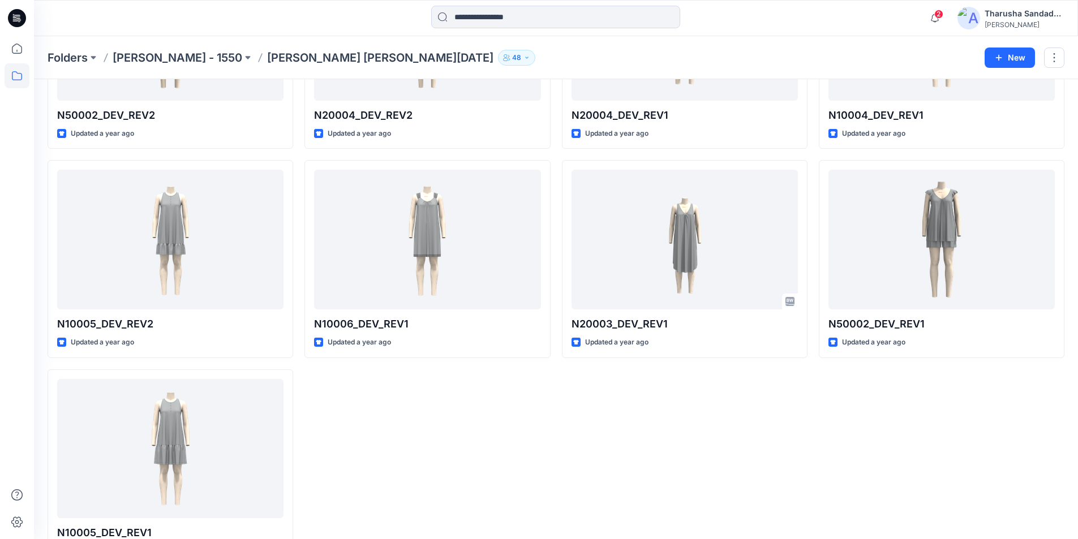
scroll to position [1470, 0]
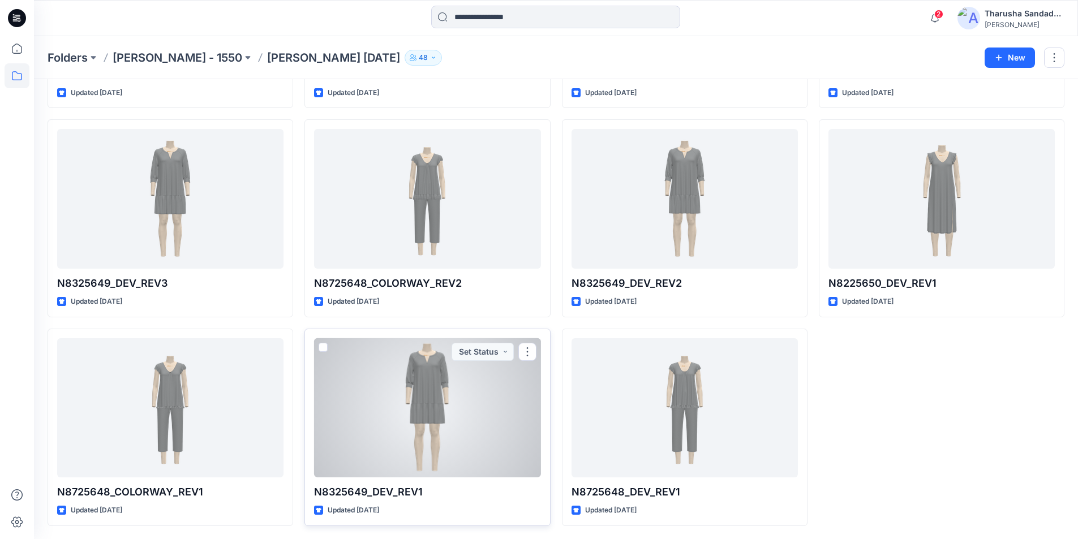
scroll to position [1470, 0]
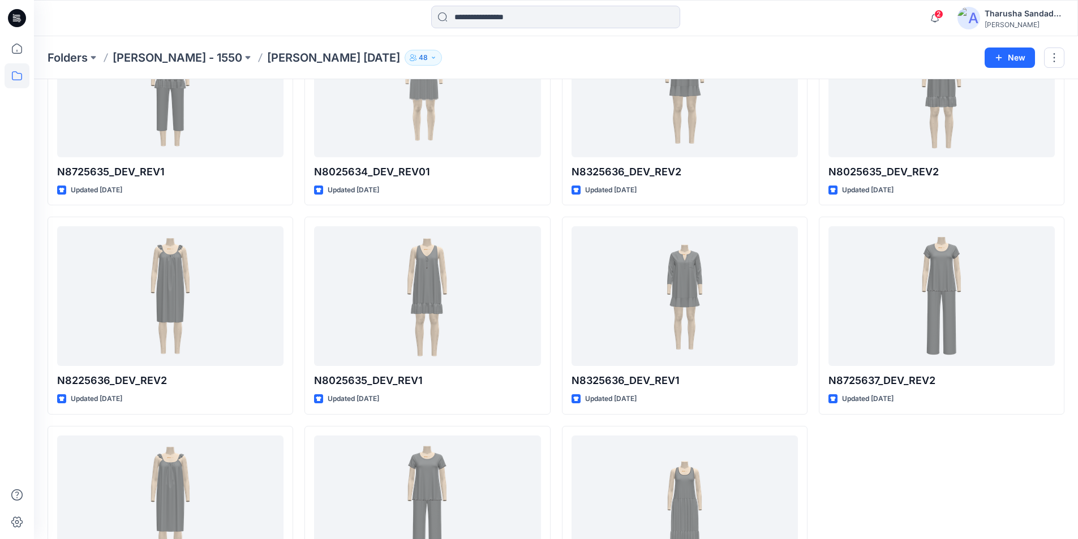
scroll to position [1470, 0]
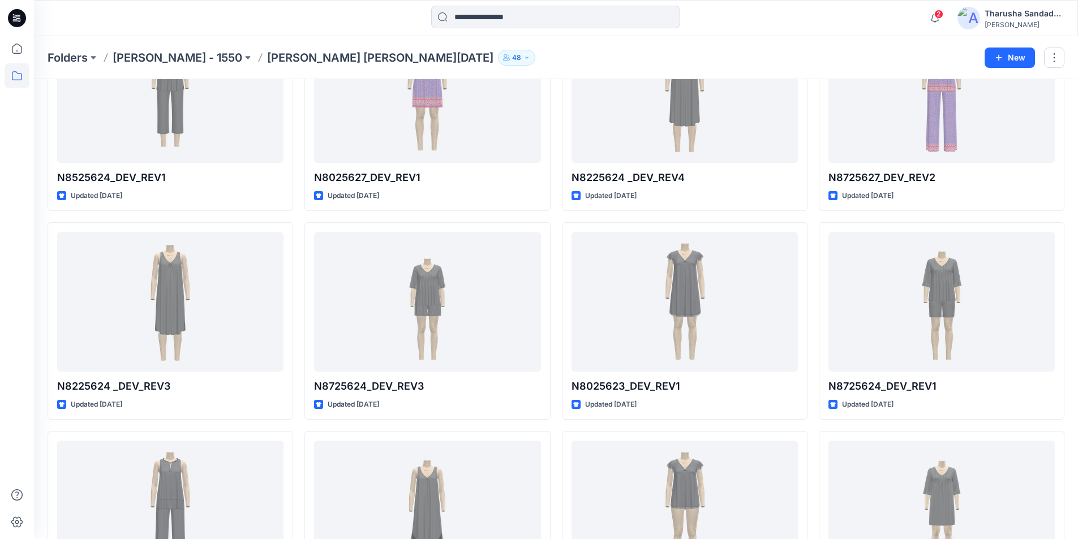
scroll to position [127, 0]
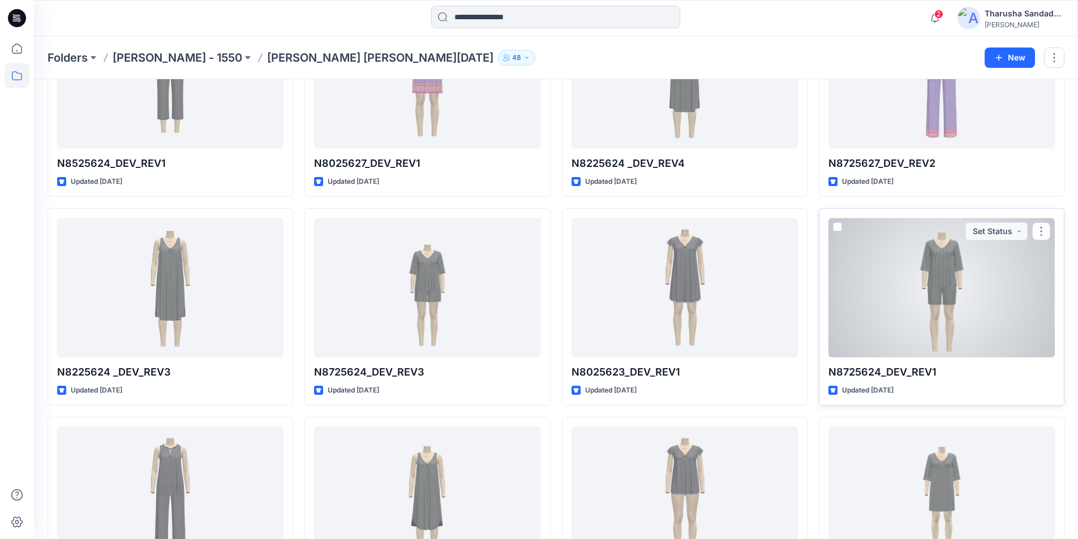
click at [927, 304] on div at bounding box center [941, 288] width 226 height 140
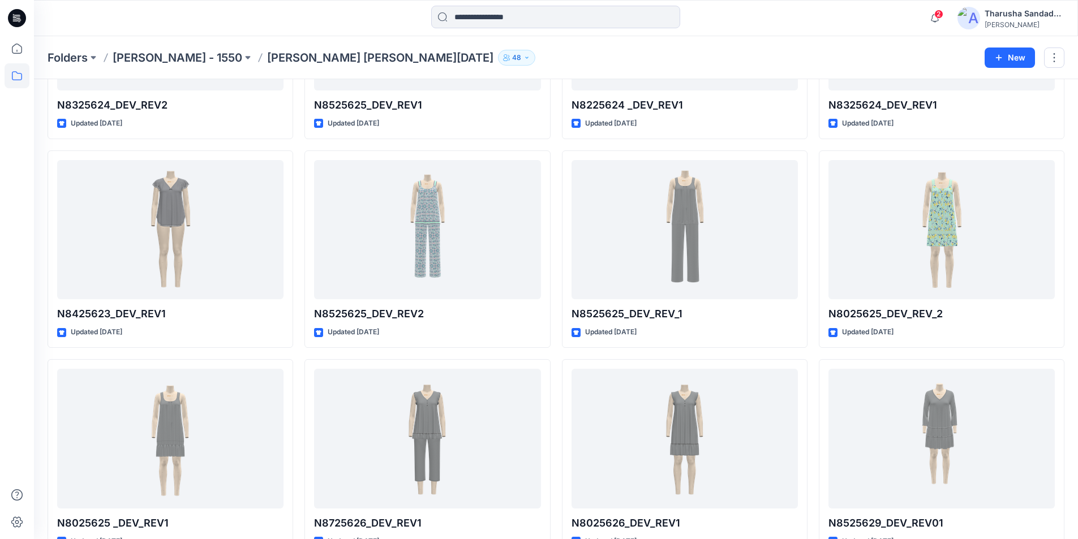
scroll to position [843, 0]
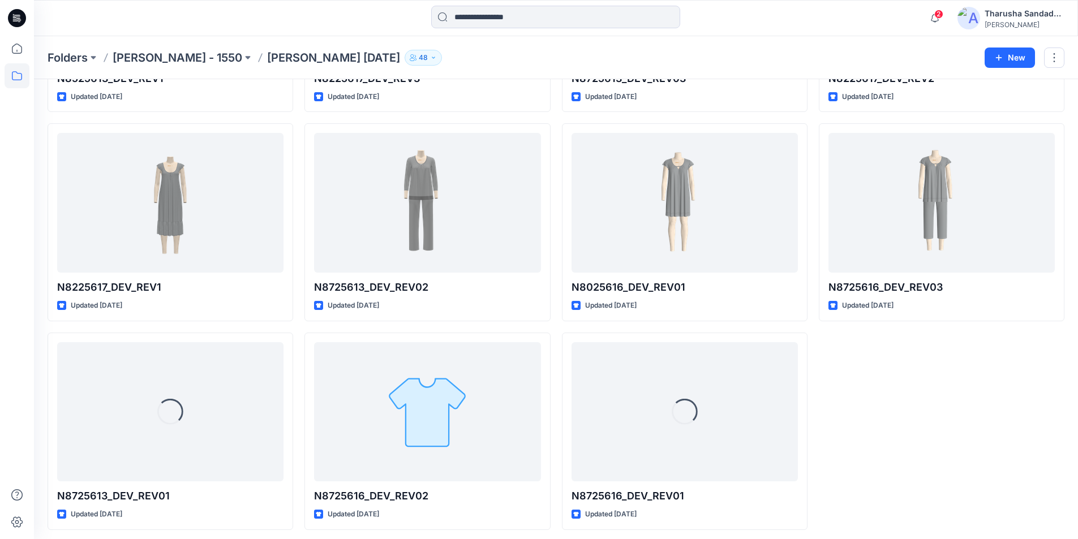
scroll to position [425, 0]
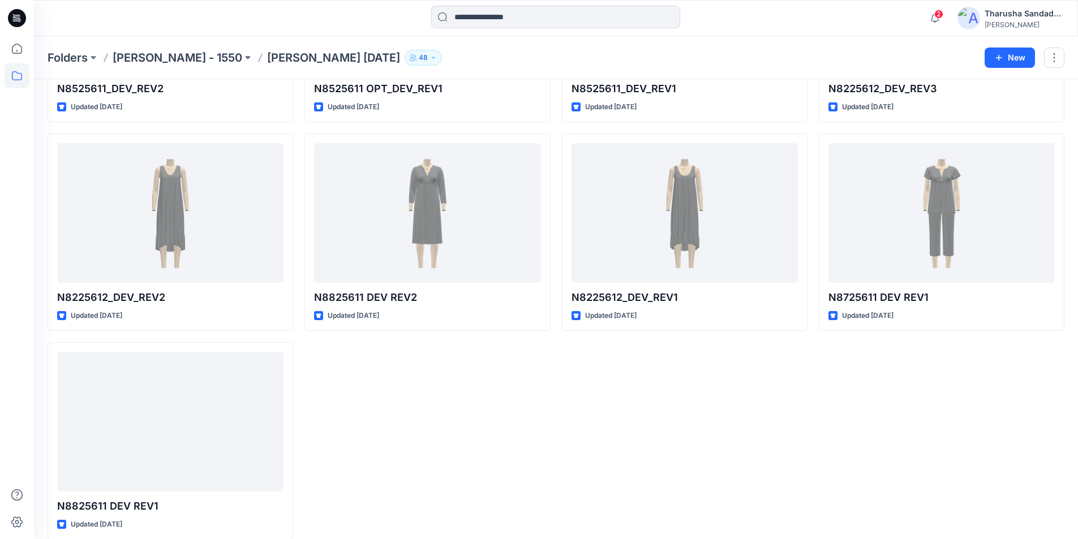
scroll to position [217, 0]
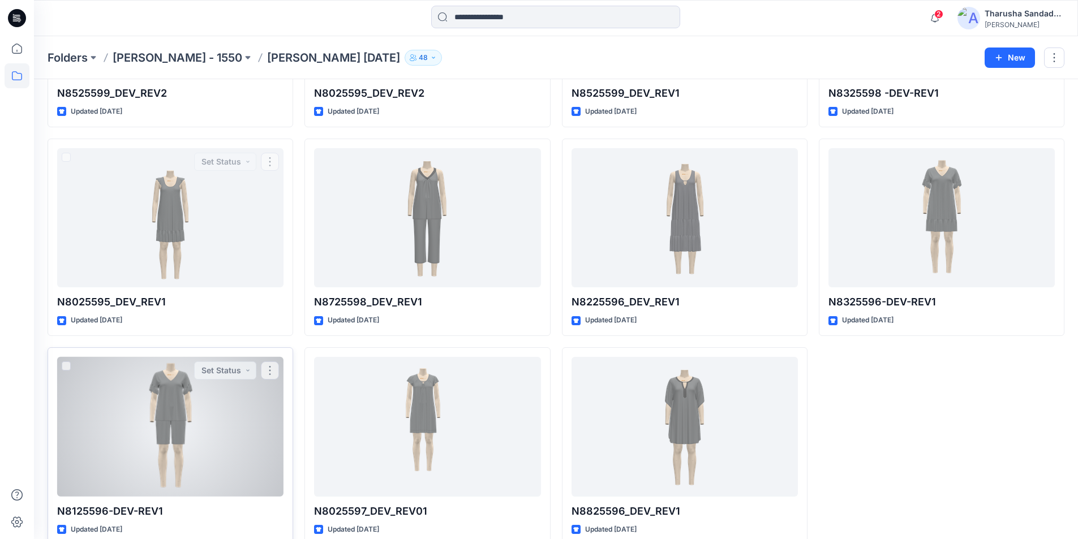
scroll to position [843, 0]
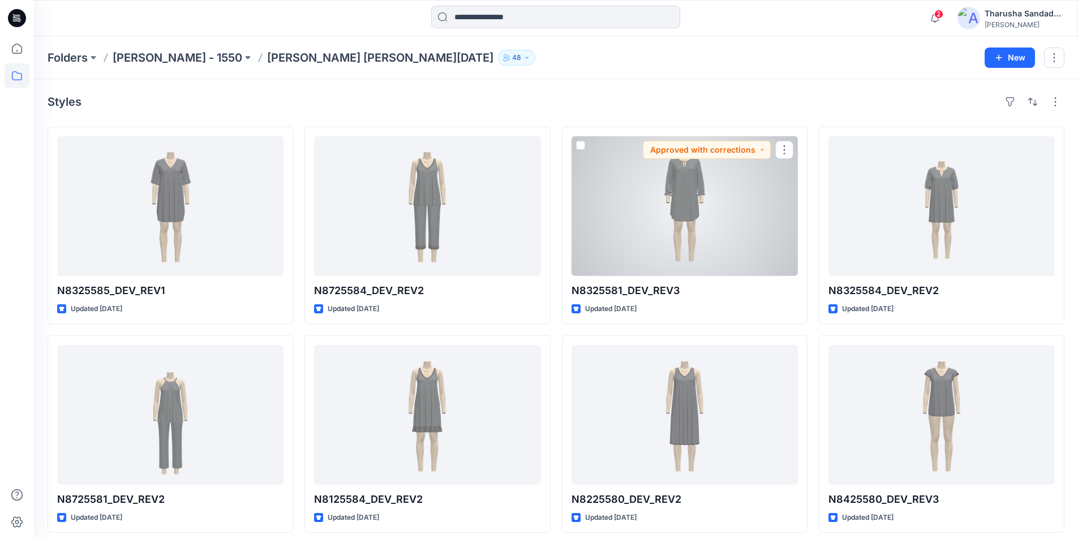
click at [715, 194] on div at bounding box center [684, 206] width 226 height 140
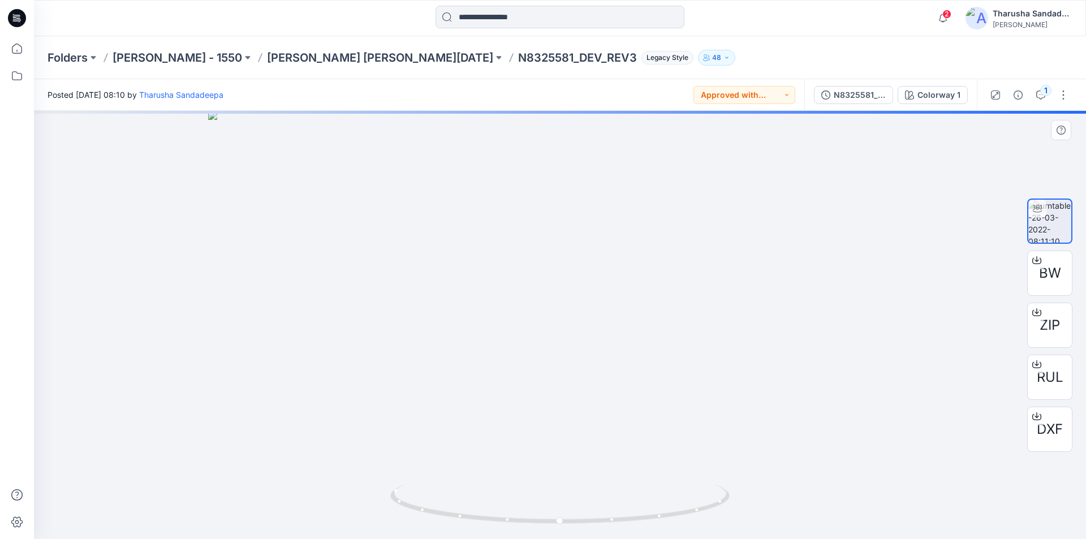
drag, startPoint x: 560, startPoint y: 173, endPoint x: 587, endPoint y: 382, distance: 211.1
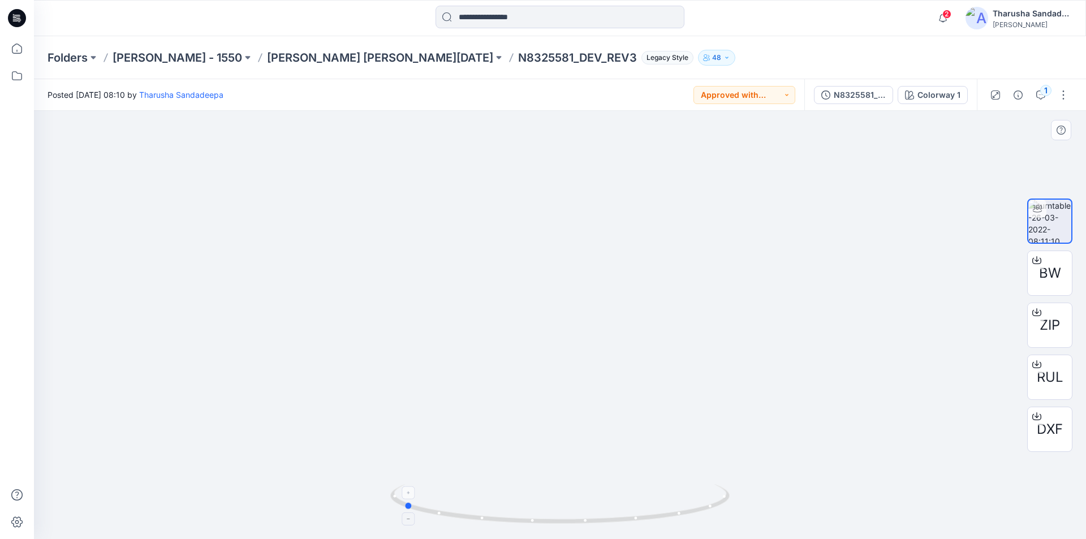
drag, startPoint x: 639, startPoint y: 516, endPoint x: 483, endPoint y: 498, distance: 157.8
click at [483, 498] on icon at bounding box center [561, 505] width 342 height 42
drag, startPoint x: 585, startPoint y: 524, endPoint x: 584, endPoint y: 511, distance: 13.0
click at [586, 506] on icon at bounding box center [561, 505] width 342 height 42
click at [1042, 90] on div "1" at bounding box center [1046, 90] width 11 height 11
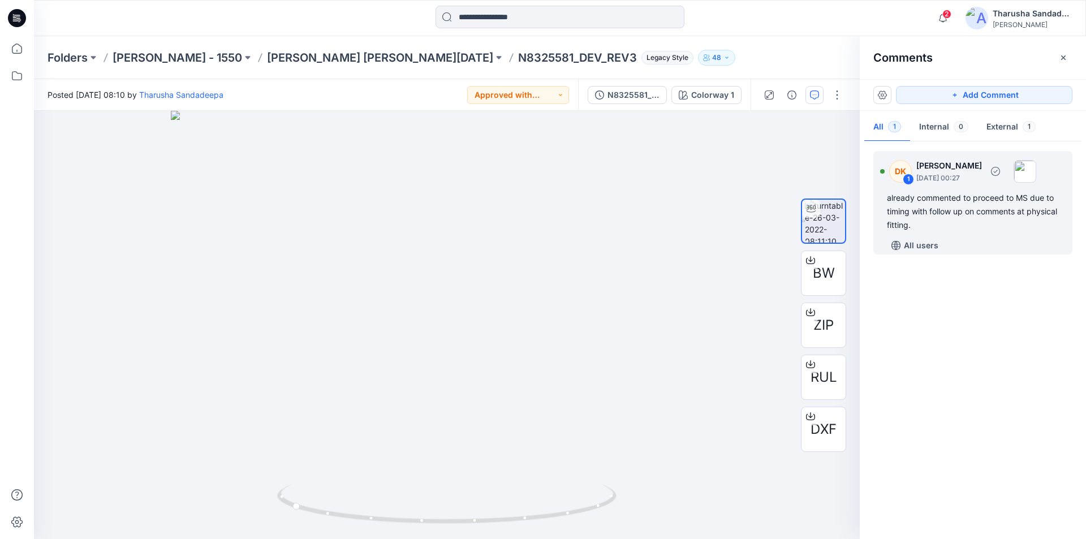
click at [962, 203] on div "already commented to proceed to MS due to timing with follow up on comments at …" at bounding box center [973, 211] width 172 height 41
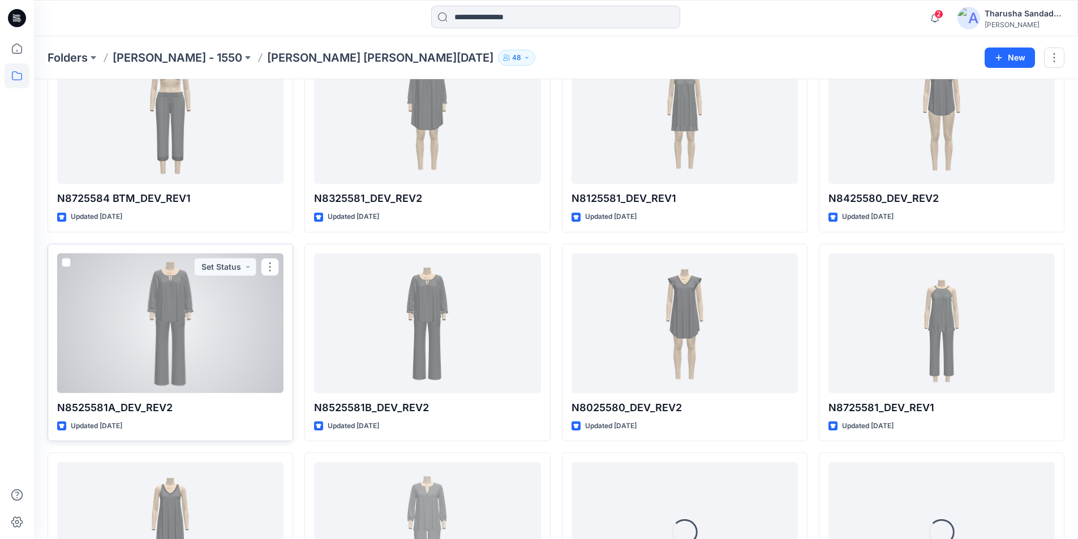
scroll to position [940, 0]
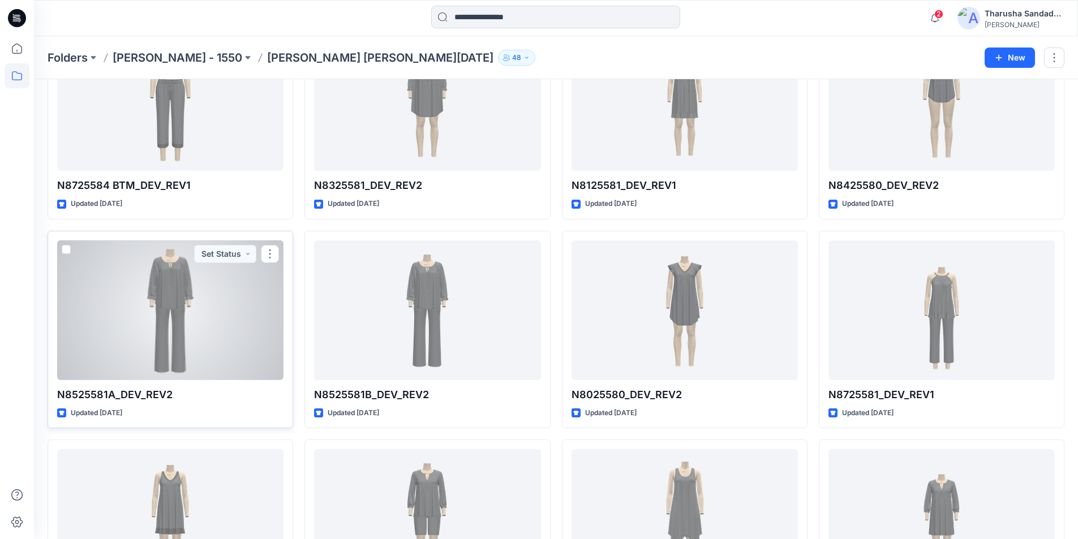
drag, startPoint x: 190, startPoint y: 291, endPoint x: 184, endPoint y: 298, distance: 8.8
click at [190, 291] on div at bounding box center [170, 310] width 226 height 140
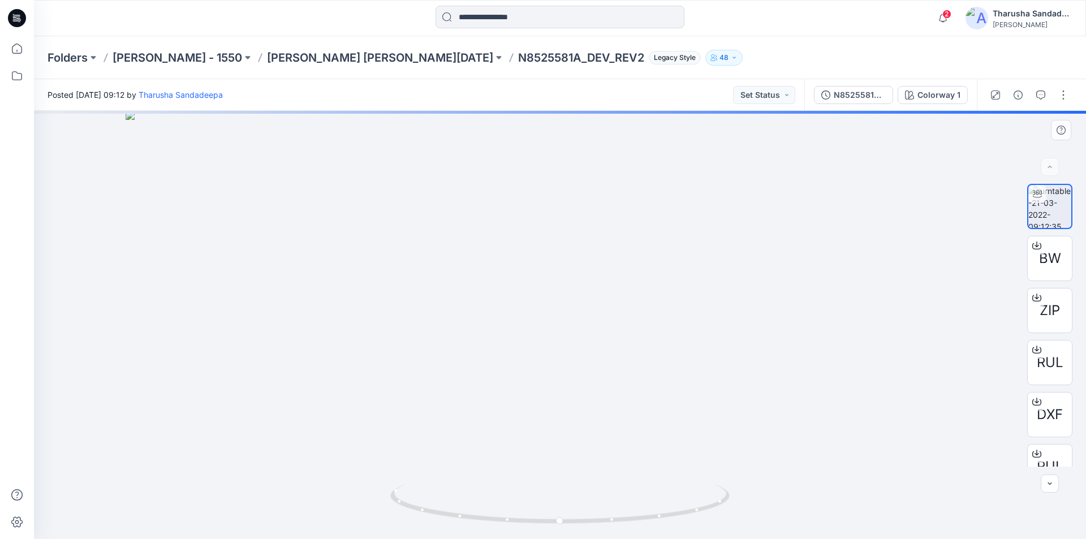
drag, startPoint x: 614, startPoint y: 387, endPoint x: 624, endPoint y: 445, distance: 59.1
drag, startPoint x: 696, startPoint y: 517, endPoint x: 636, endPoint y: 491, distance: 65.2
click at [690, 514] on icon at bounding box center [561, 505] width 342 height 42
click at [19, 16] on icon at bounding box center [17, 18] width 18 height 18
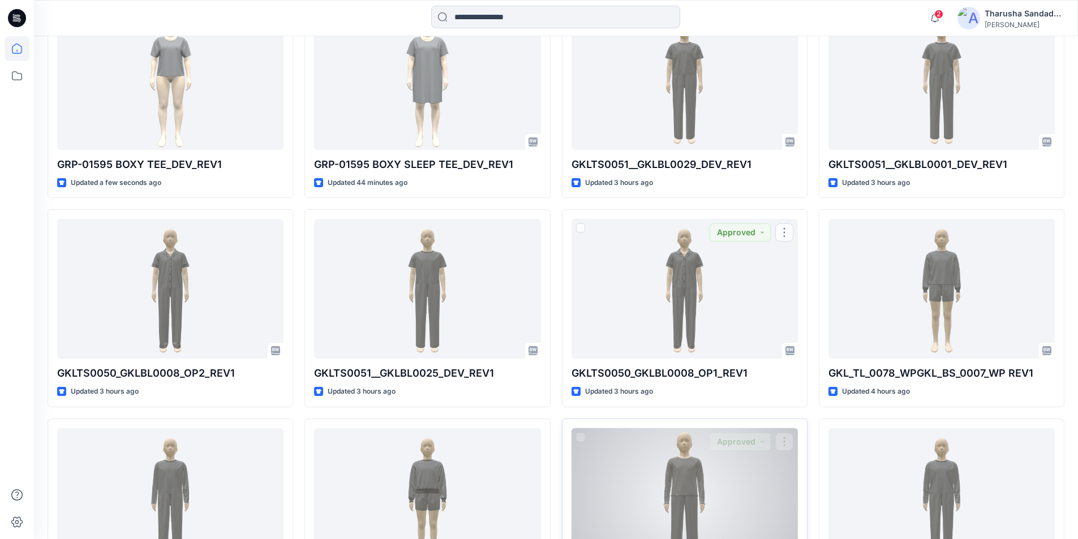
scroll to position [522, 0]
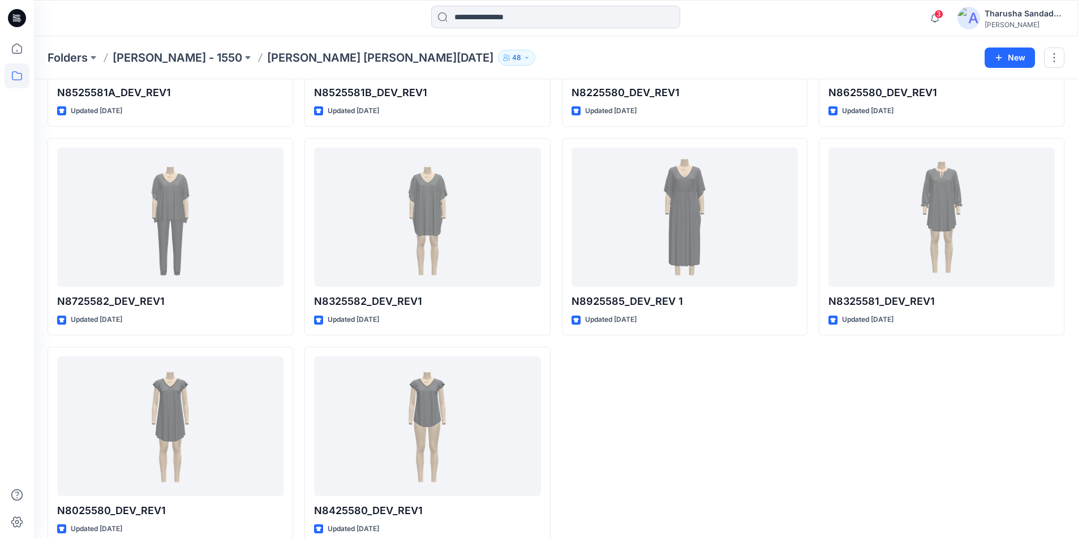
scroll to position [1888, 0]
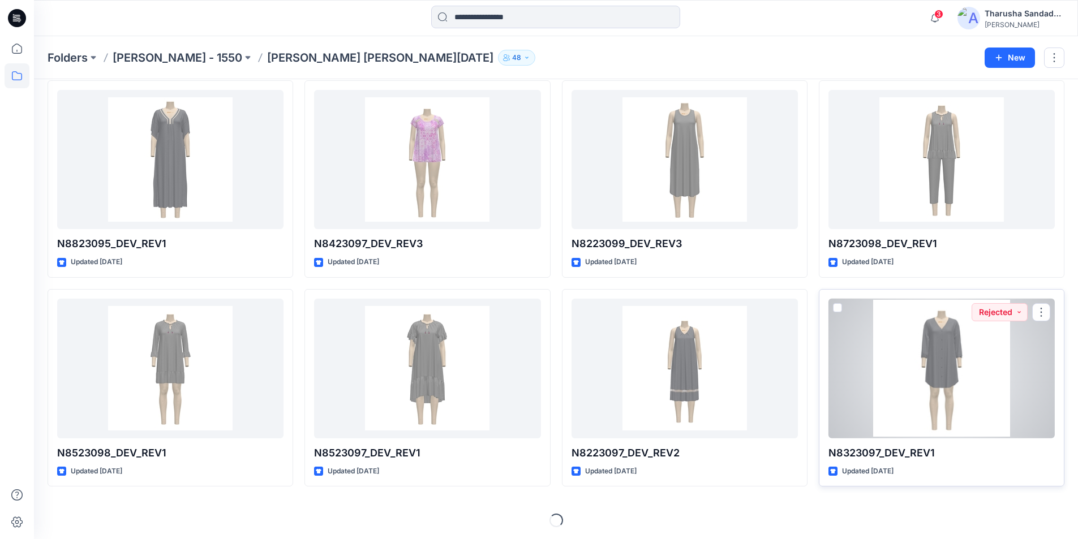
scroll to position [884, 0]
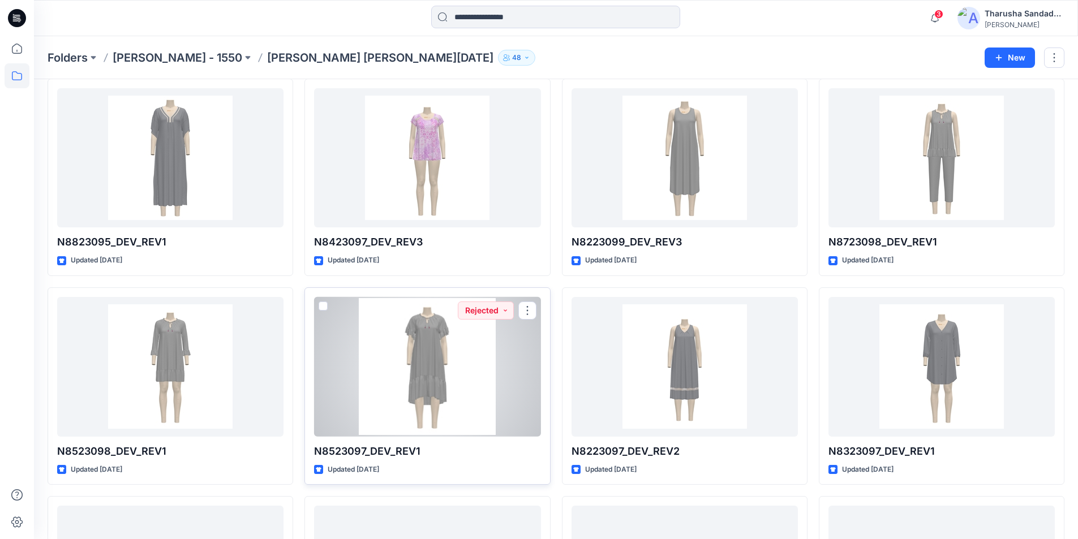
click at [423, 385] on div at bounding box center [427, 367] width 226 height 140
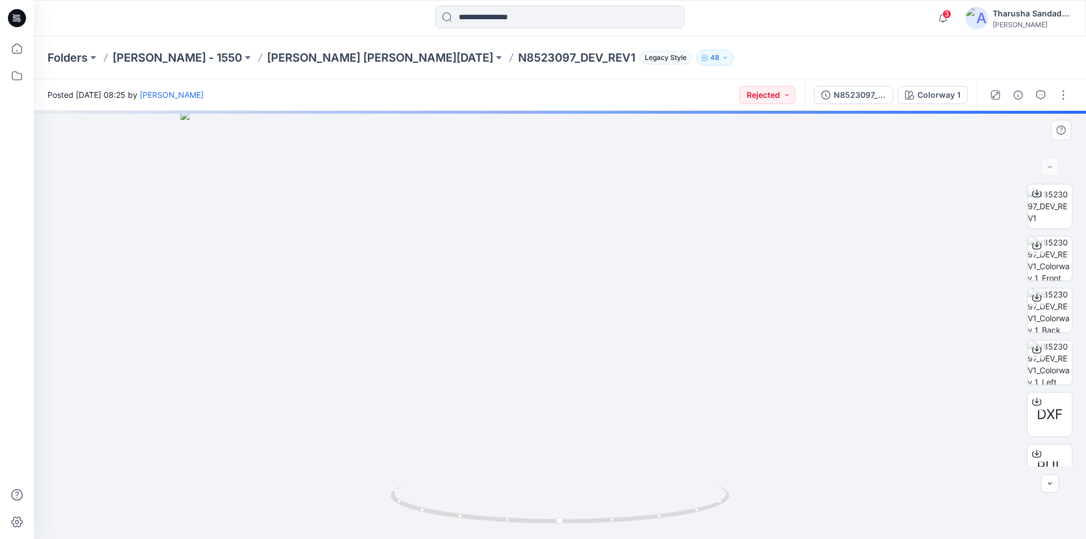
drag, startPoint x: 544, startPoint y: 194, endPoint x: 546, endPoint y: 385, distance: 190.7
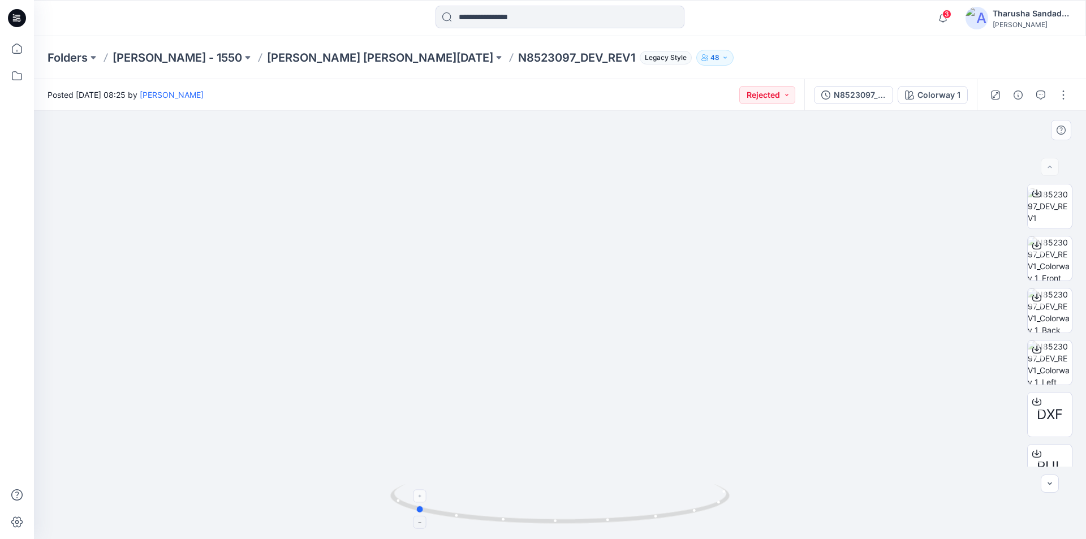
drag, startPoint x: 673, startPoint y: 515, endPoint x: 540, endPoint y: 489, distance: 135.4
click at [529, 502] on icon at bounding box center [561, 505] width 342 height 42
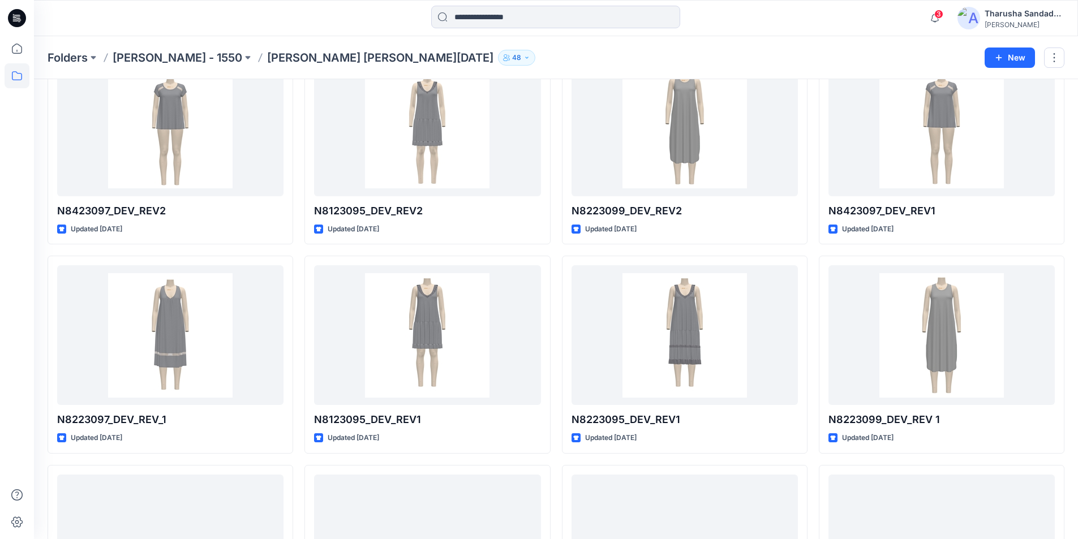
scroll to position [1336, 0]
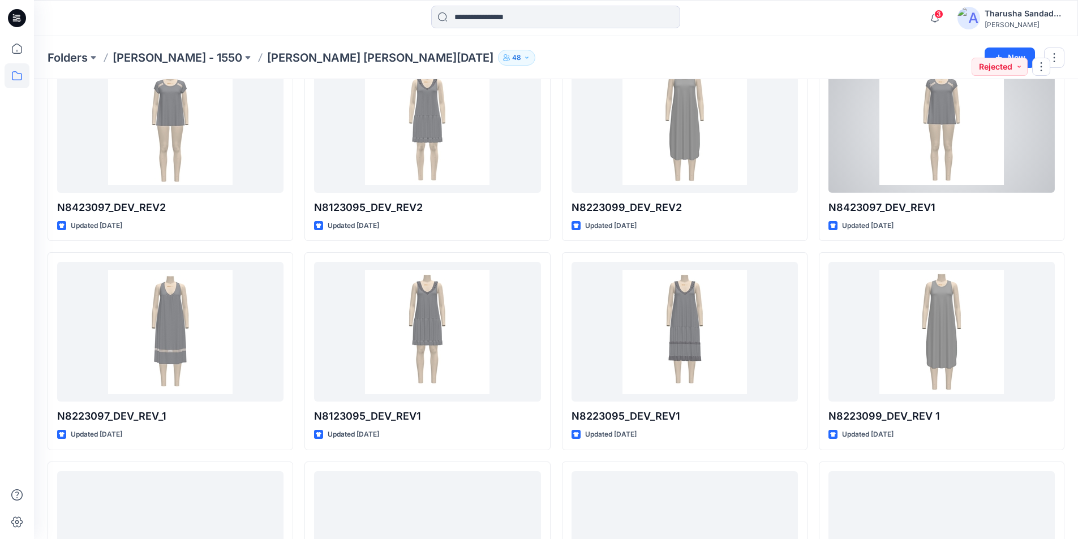
click at [965, 140] on div at bounding box center [941, 123] width 226 height 140
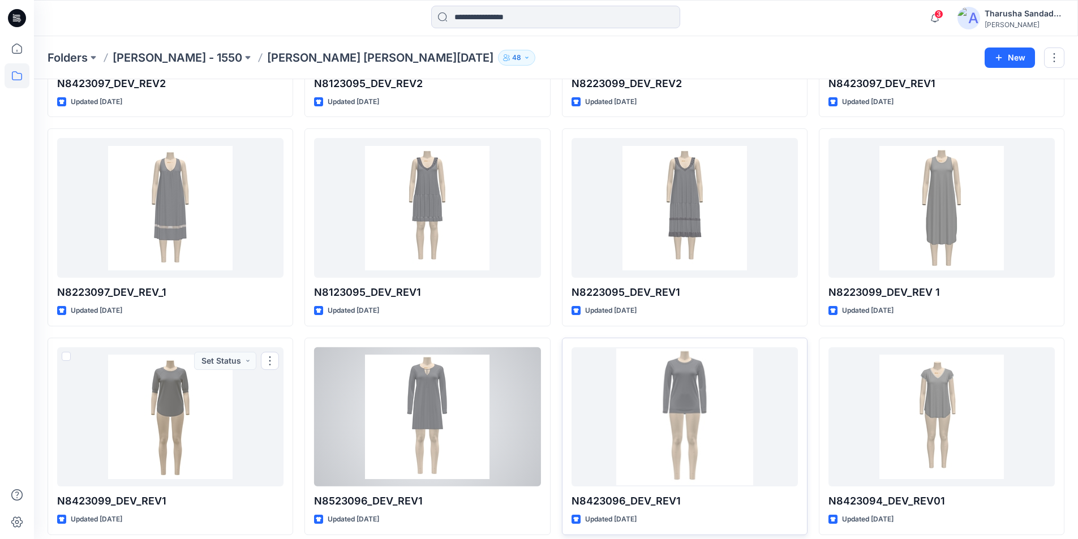
scroll to position [1470, 0]
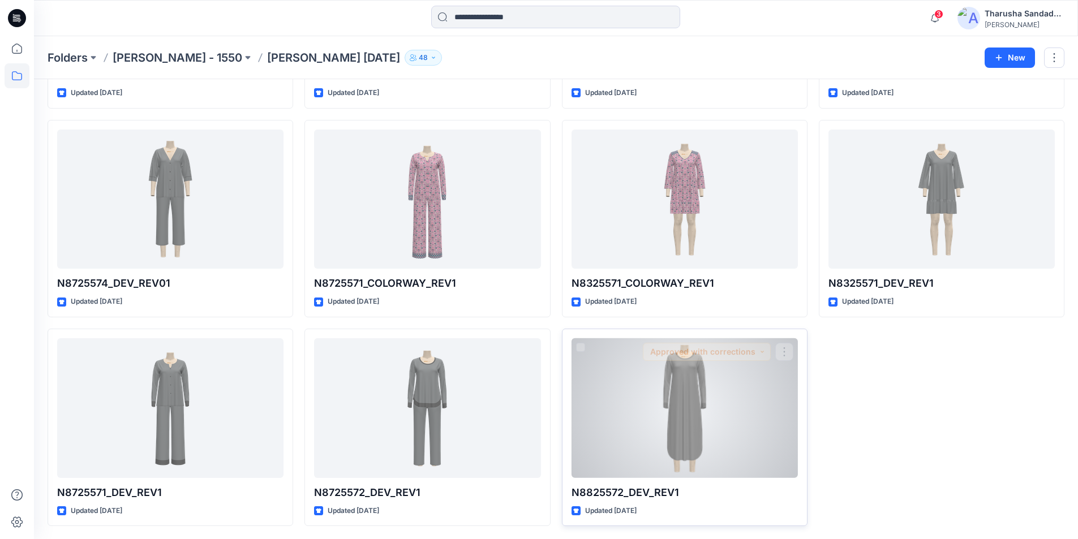
scroll to position [843, 0]
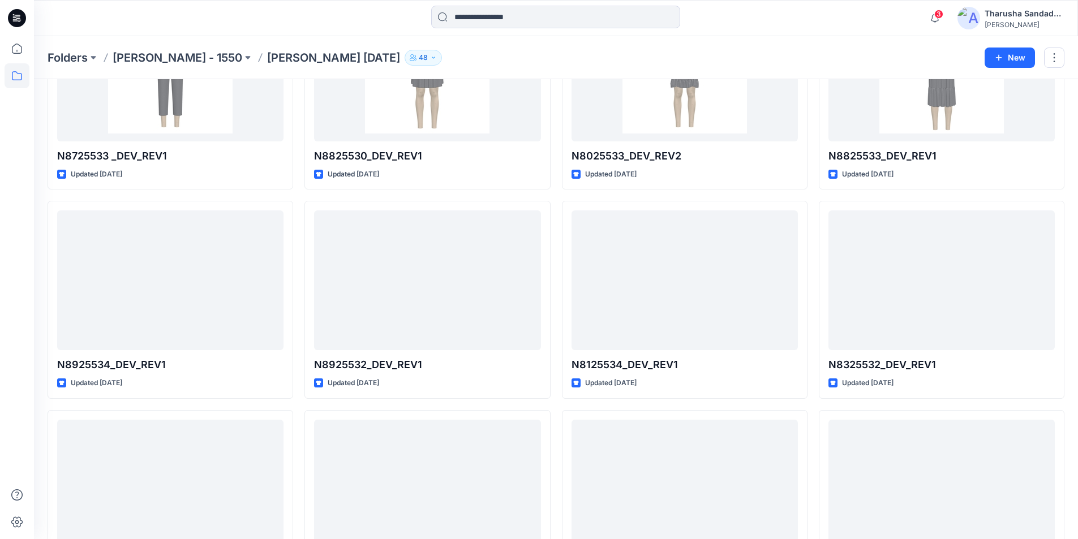
scroll to position [1470, 0]
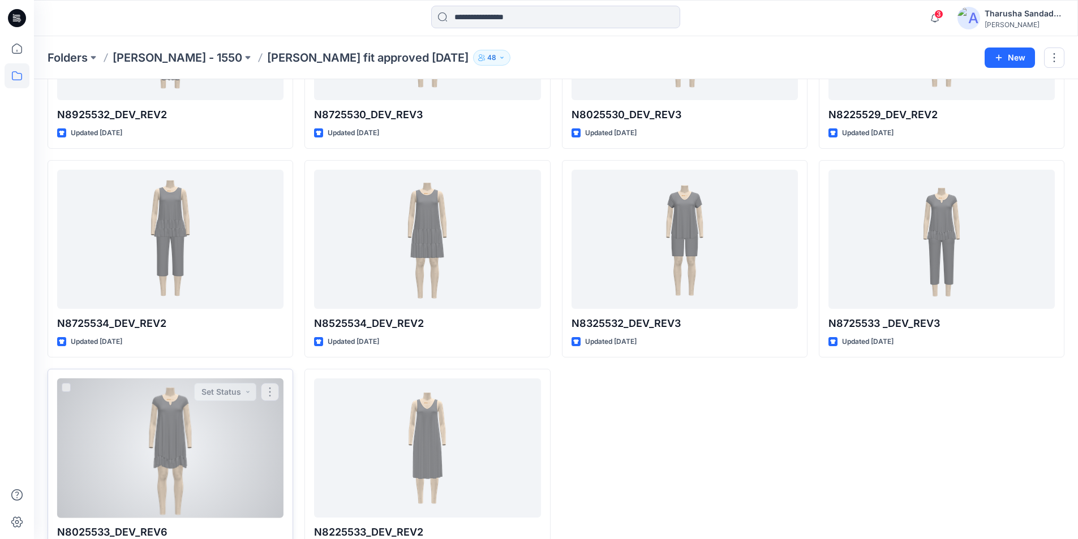
scroll to position [634, 0]
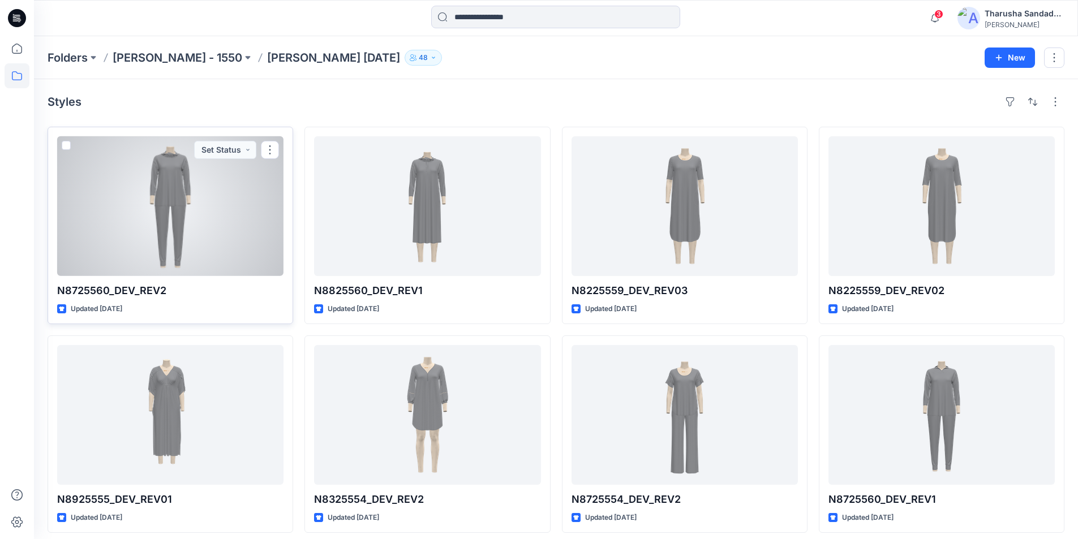
click at [204, 195] on div at bounding box center [170, 206] width 226 height 140
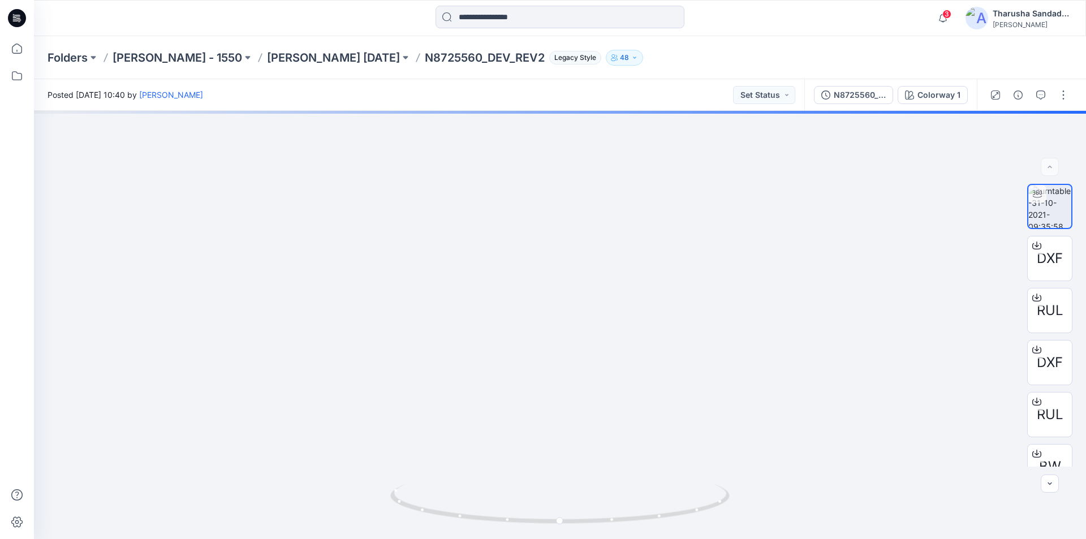
drag, startPoint x: 614, startPoint y: 408, endPoint x: 592, endPoint y: 552, distance: 145.4
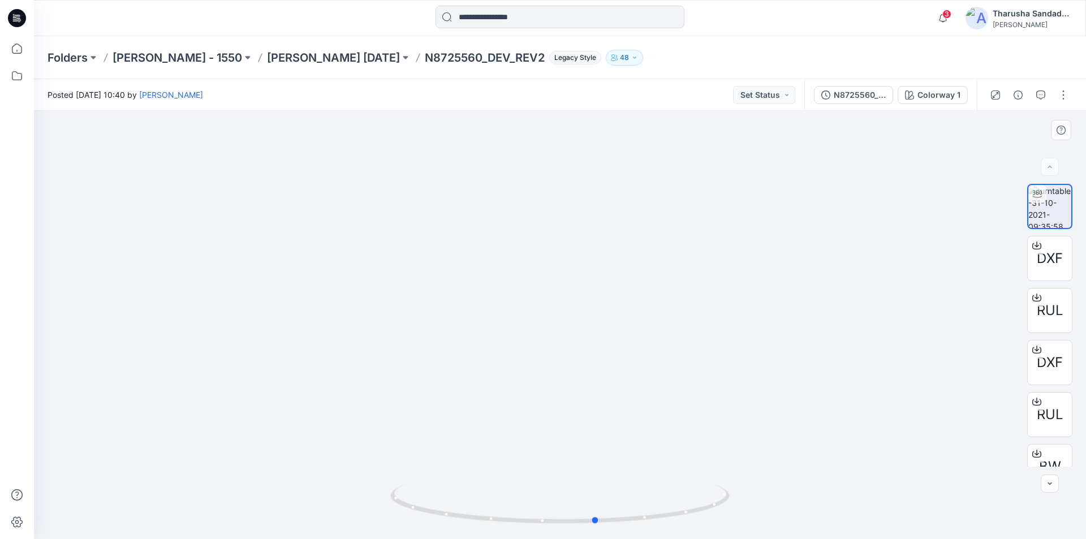
drag, startPoint x: 644, startPoint y: 517, endPoint x: 165, endPoint y: 302, distance: 525.8
click at [341, 482] on div at bounding box center [560, 325] width 1052 height 428
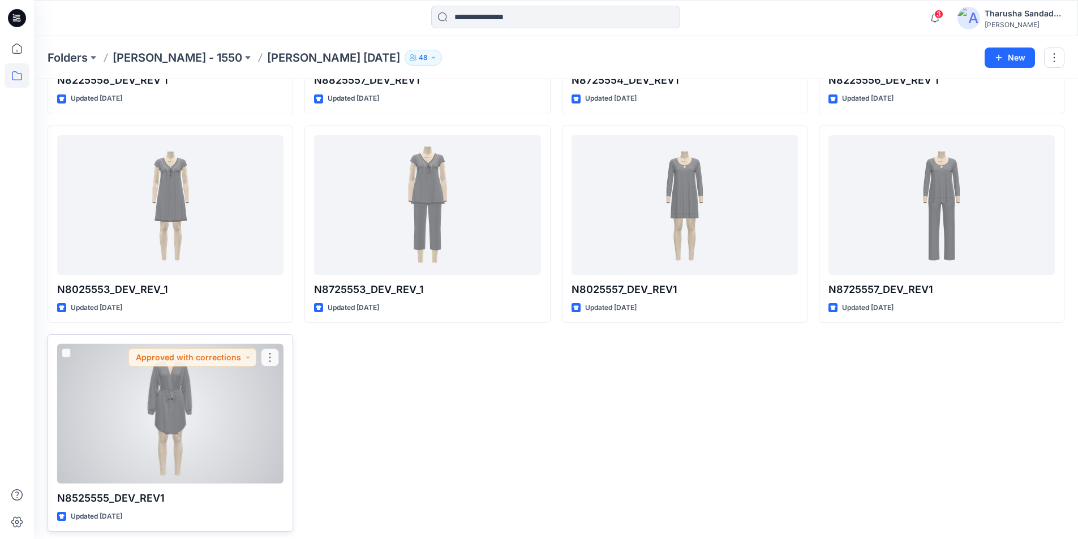
scroll to position [1052, 0]
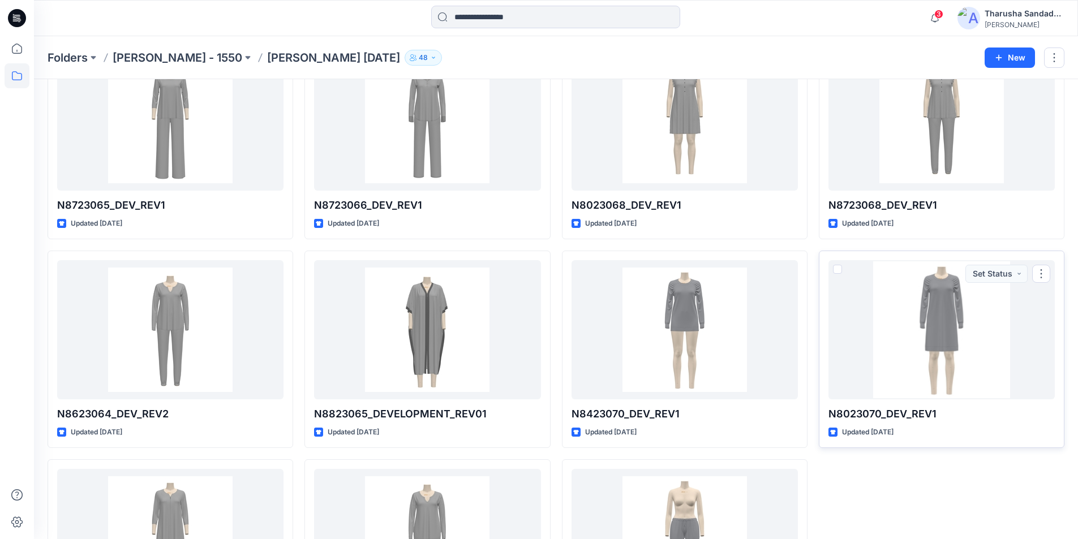
scroll to position [540, 0]
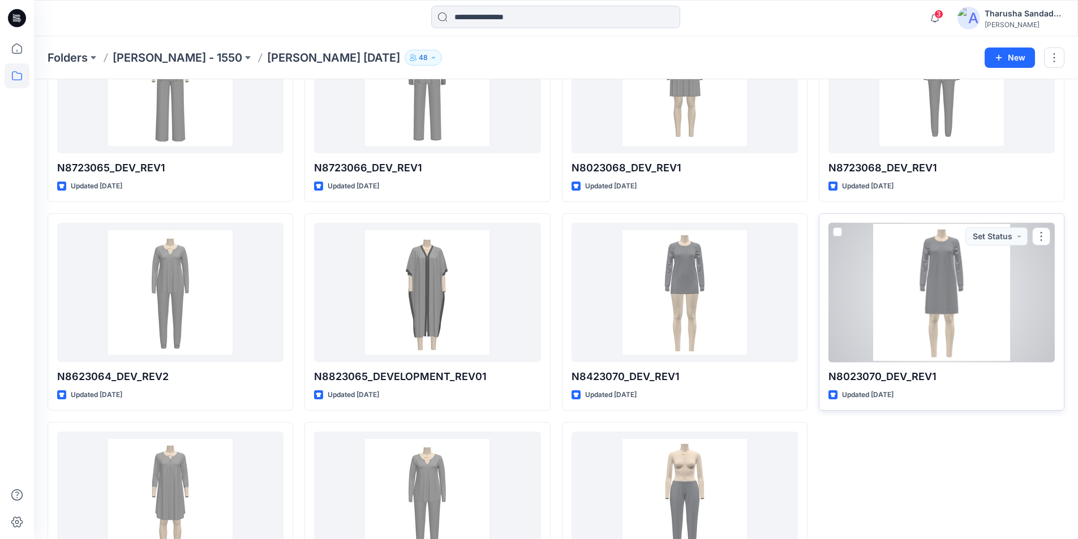
click at [906, 313] on div at bounding box center [941, 293] width 226 height 140
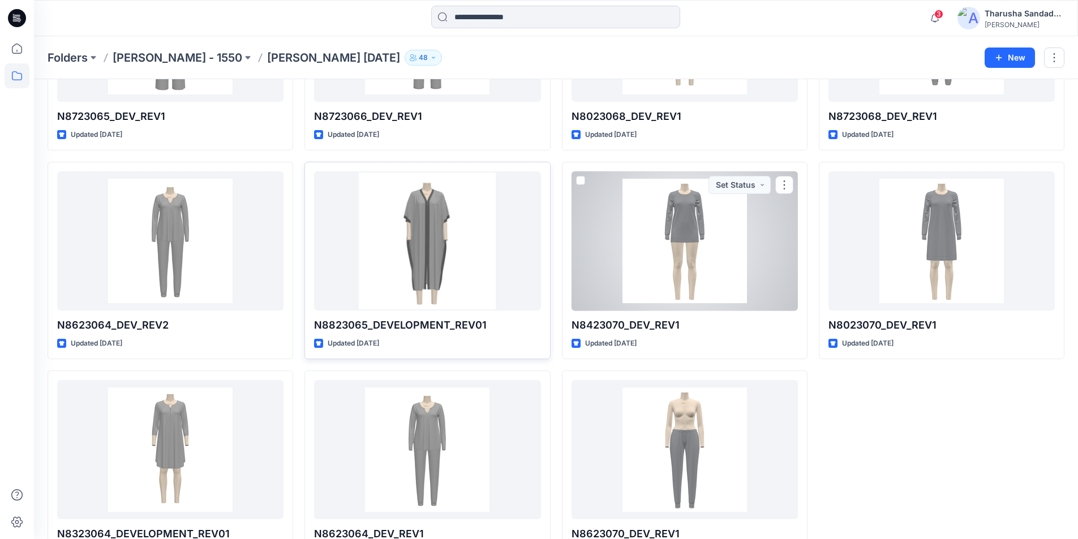
scroll to position [634, 0]
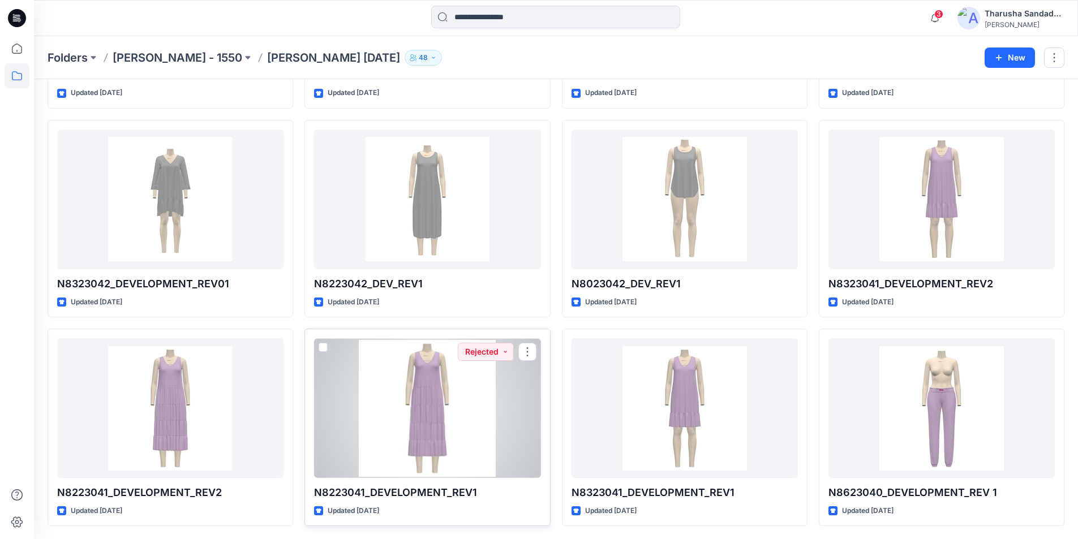
scroll to position [3350, 0]
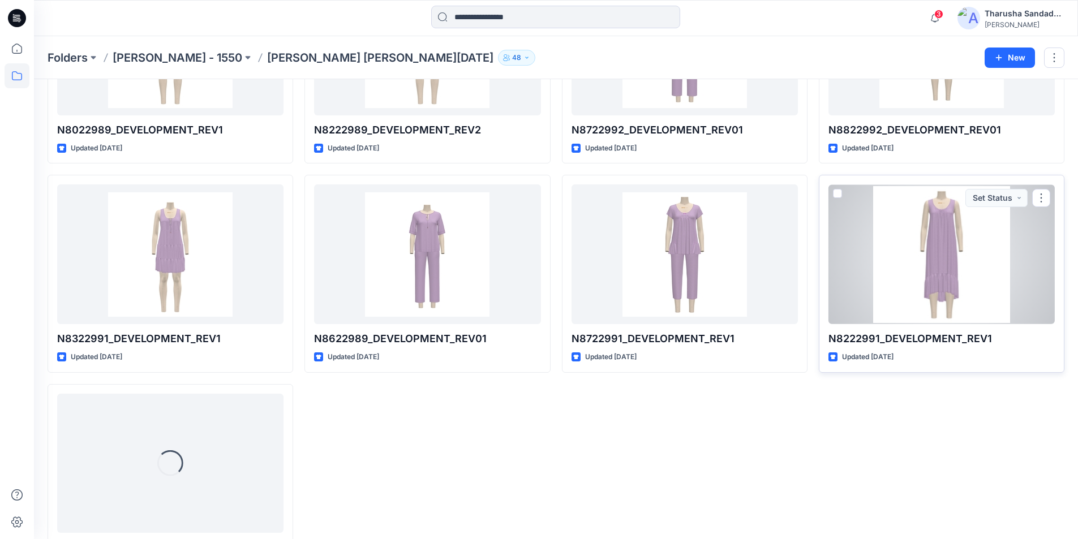
scroll to position [425, 0]
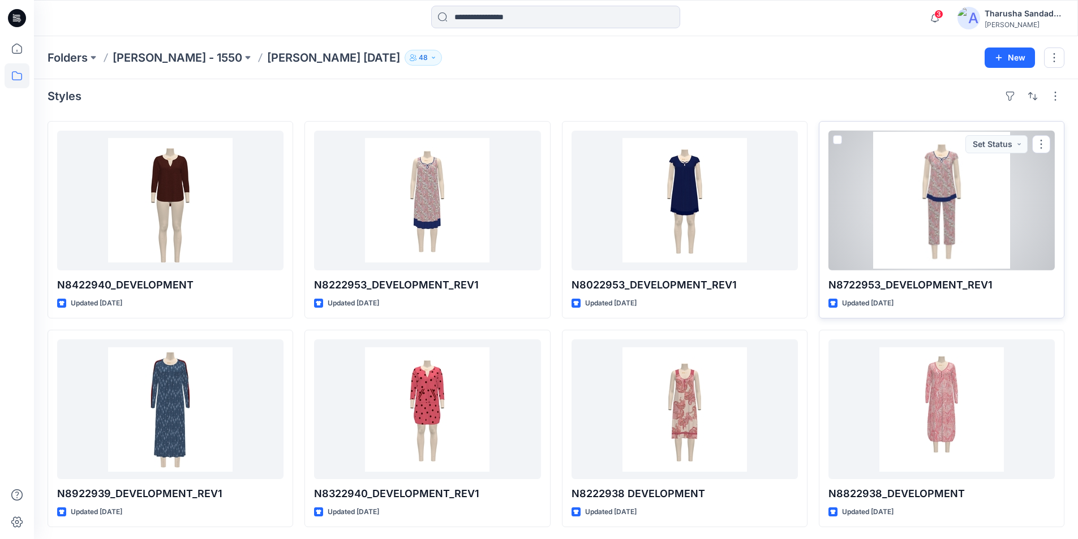
scroll to position [7, 0]
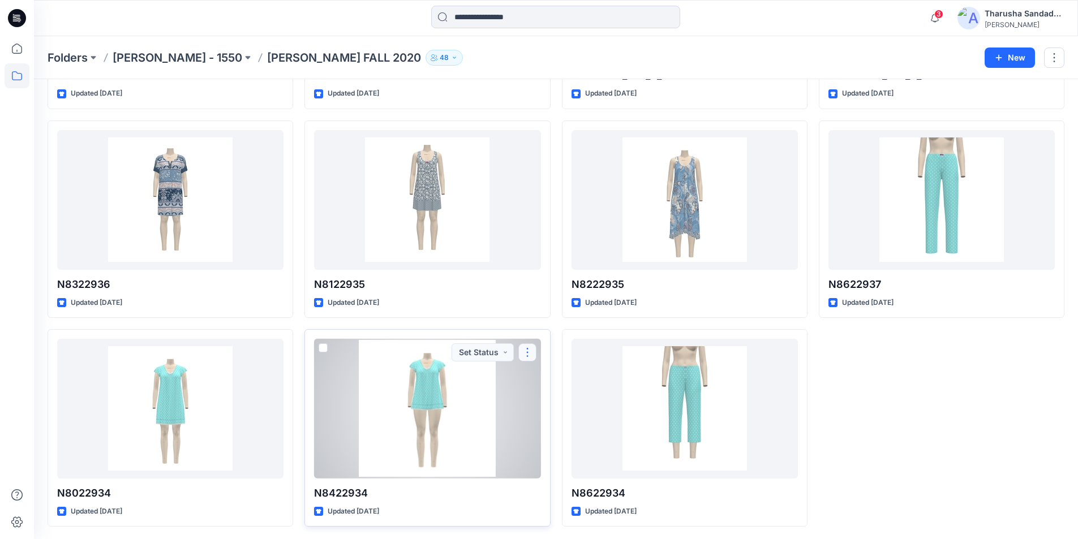
scroll to position [2096, 0]
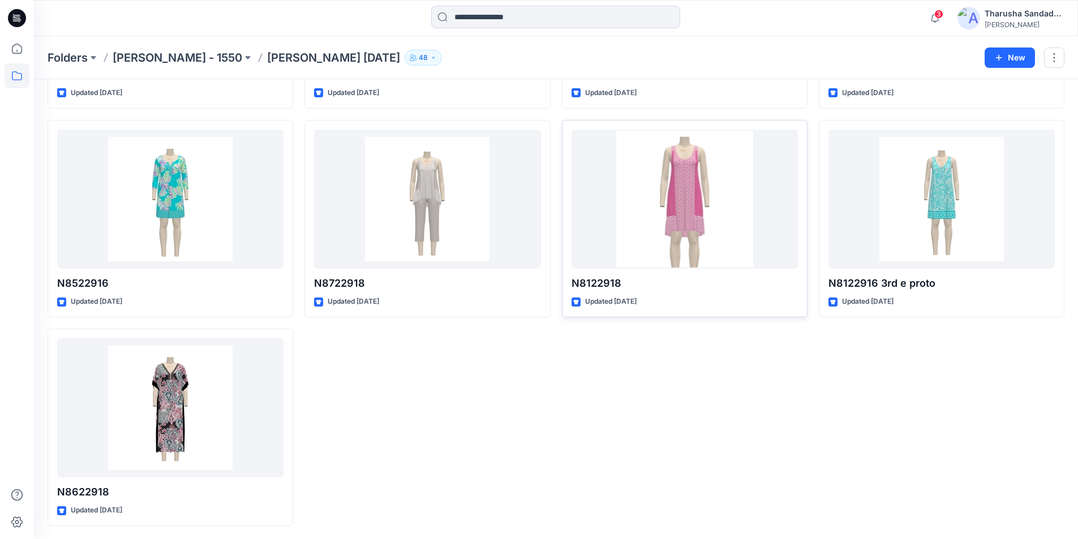
scroll to position [2932, 0]
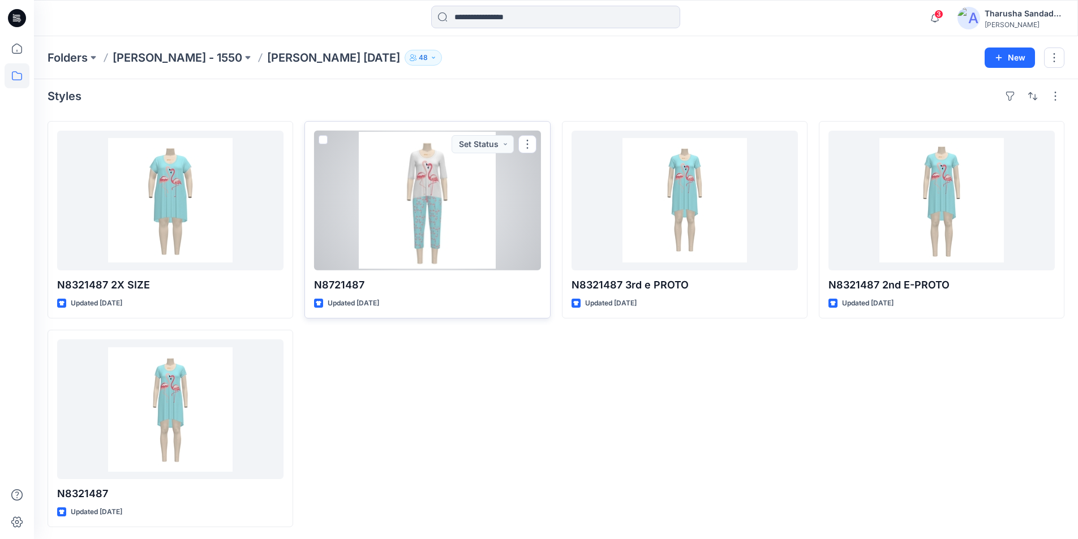
scroll to position [7, 0]
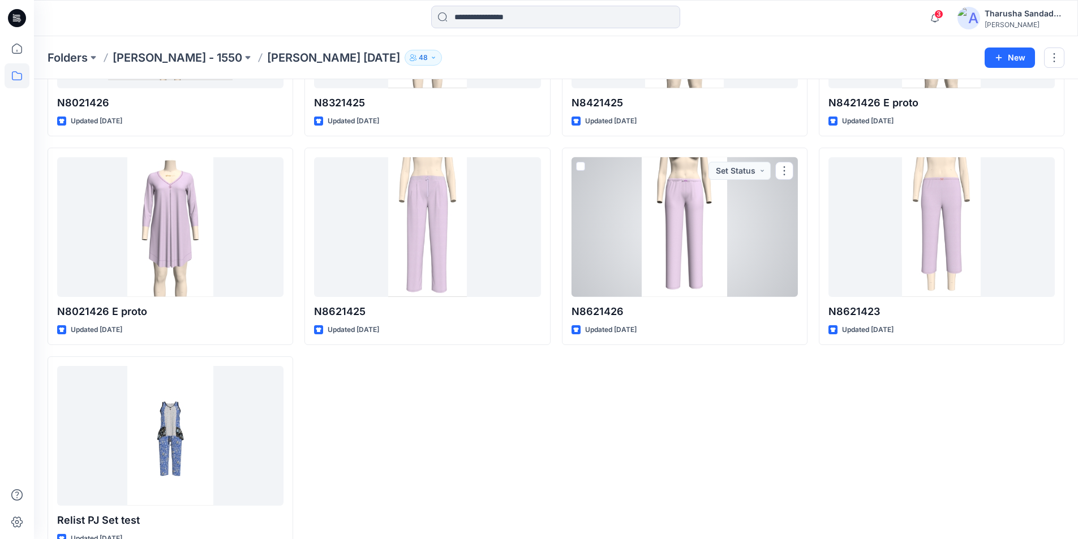
scroll to position [1261, 0]
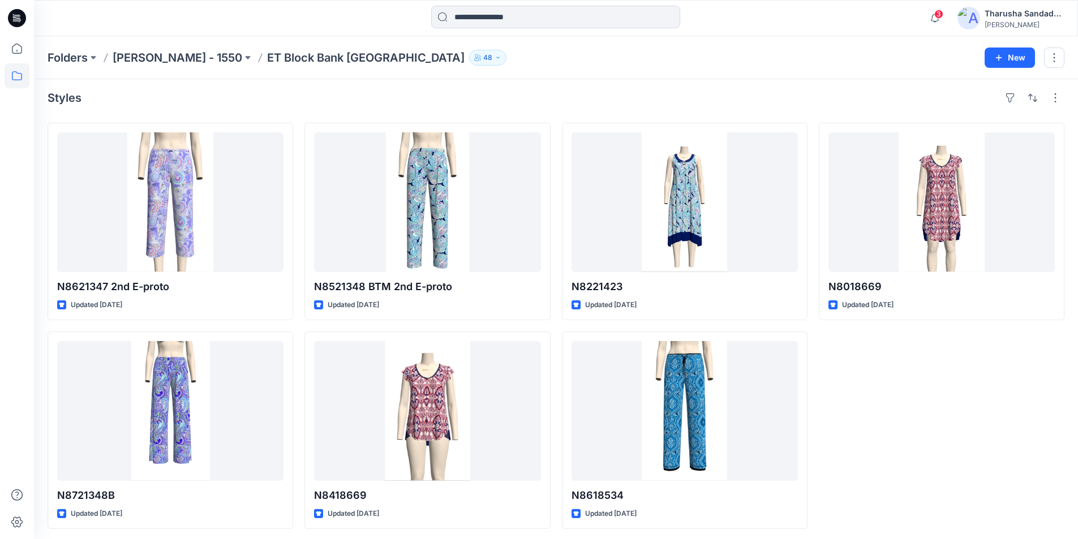
scroll to position [7, 0]
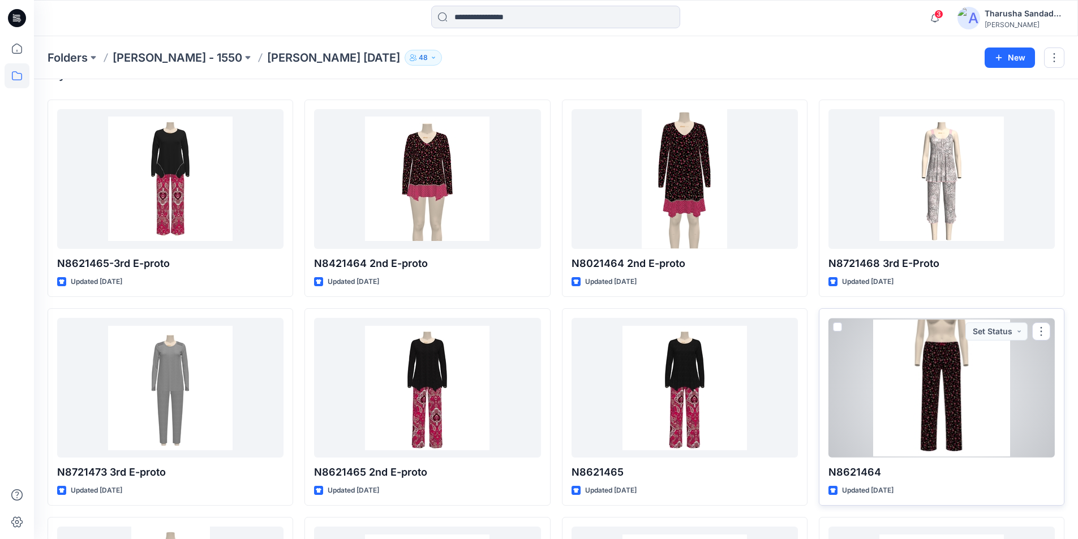
scroll to position [170, 0]
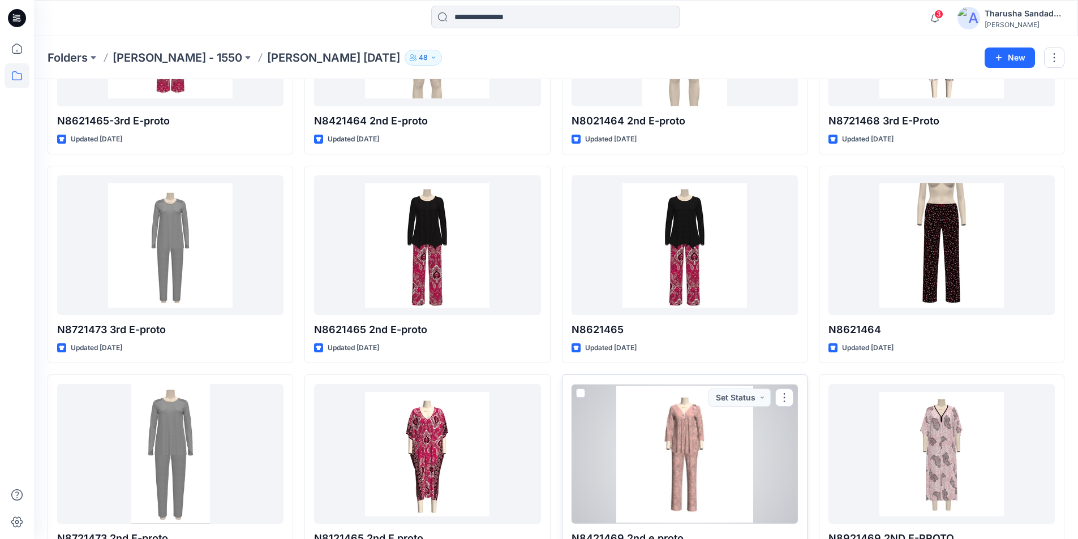
click at [708, 440] on div at bounding box center [684, 454] width 226 height 140
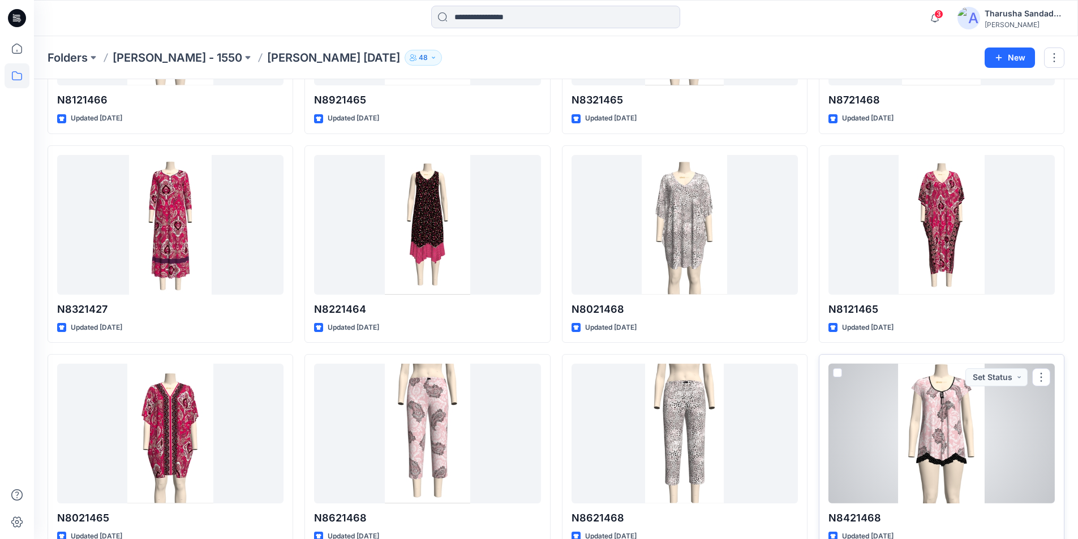
scroll to position [2096, 0]
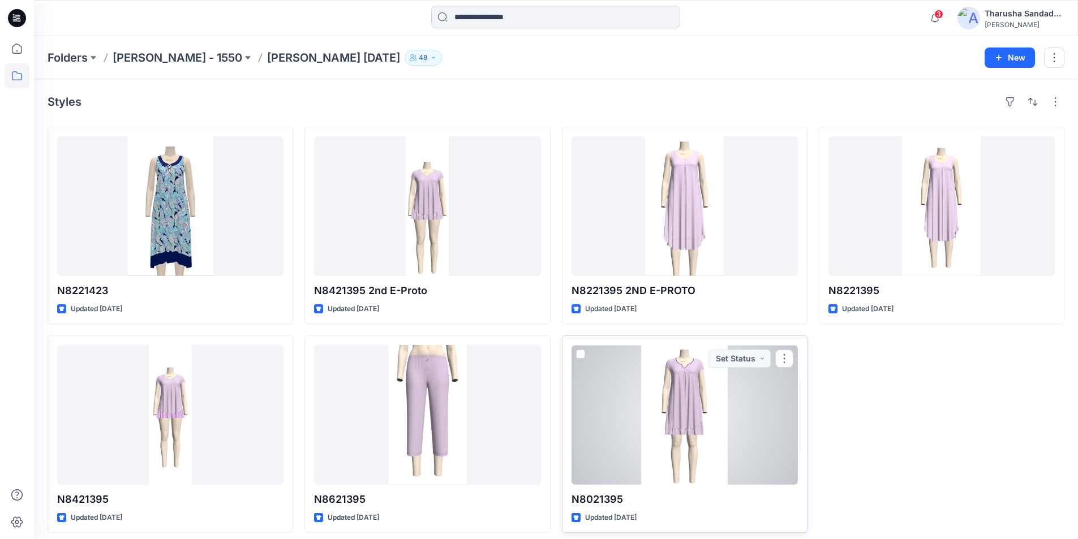
click at [685, 457] on div at bounding box center [684, 415] width 226 height 140
